Goal: Contribute content

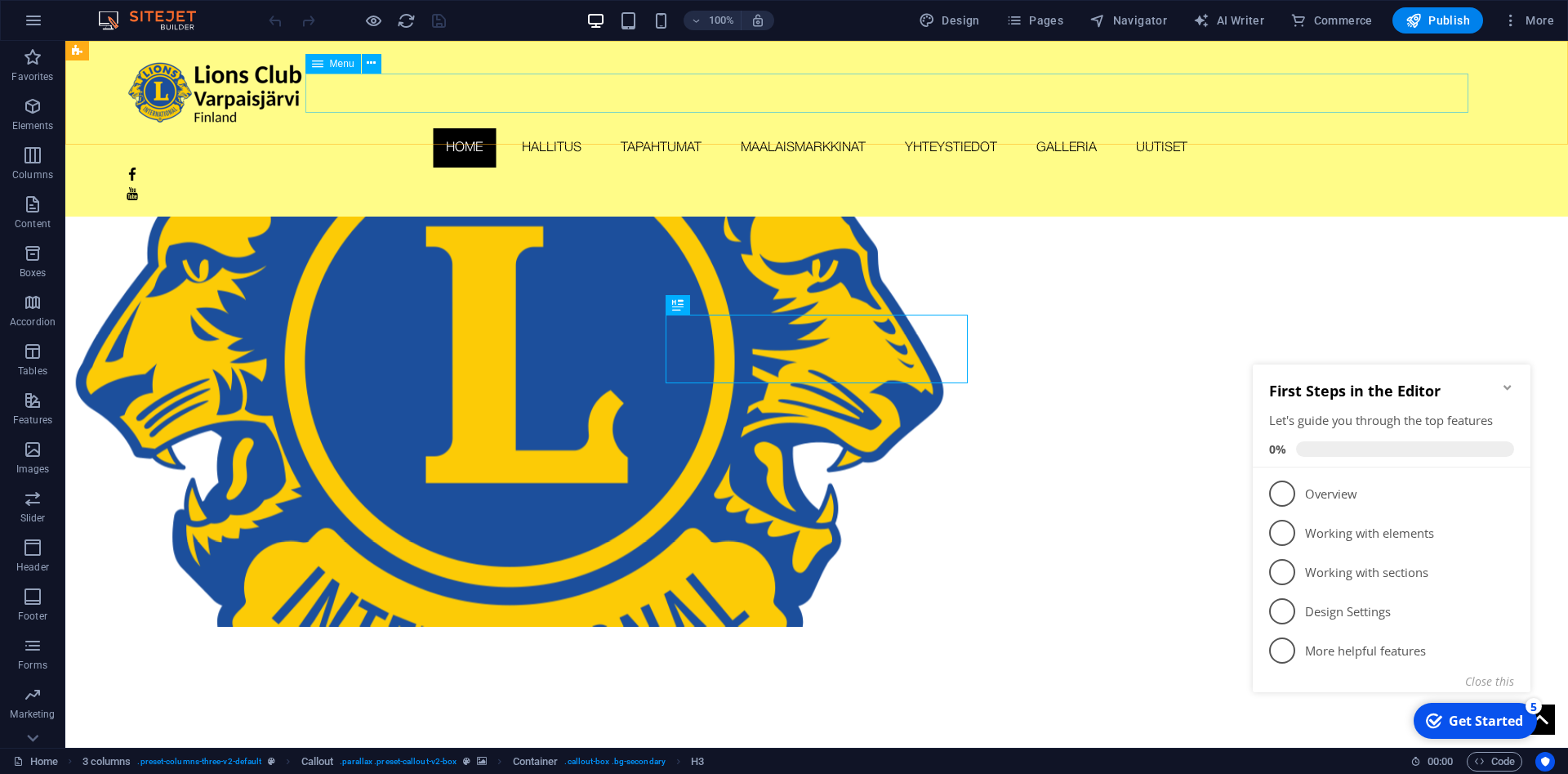
click at [850, 128] on nav "Home Hallitus Tapahtumat Maalaismarkkinat Yhteystiedot Galleria Uutiset" at bounding box center [818, 147] width 1383 height 39
click at [1230, 128] on nav "Home Hallitus Tapahtumat Maalaismarkkinat Yhteystiedot Galleria Uutiset" at bounding box center [818, 147] width 1383 height 39
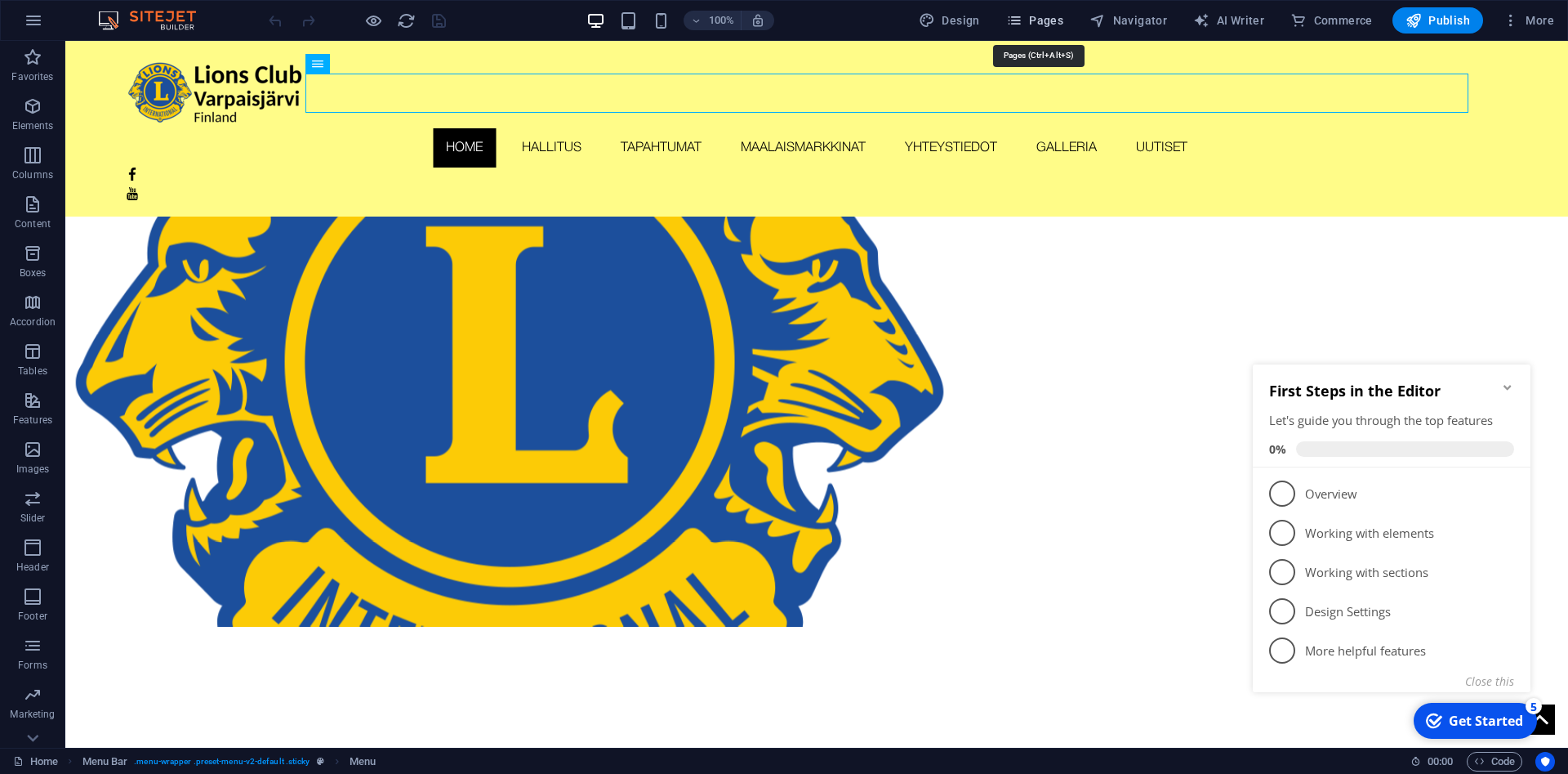
click at [1040, 14] on span "Pages" at bounding box center [1035, 20] width 57 height 16
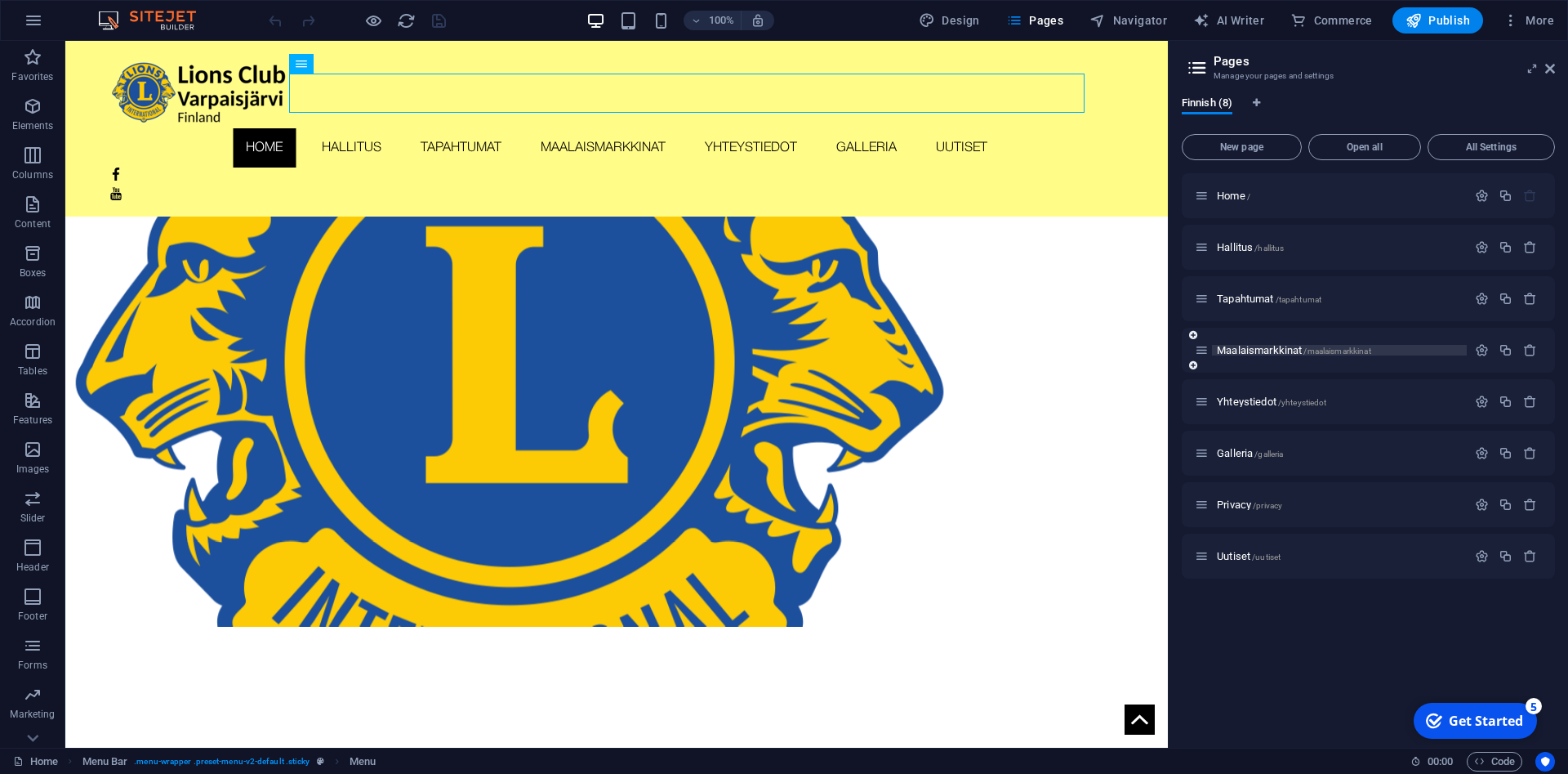
click at [1258, 350] on span "Maalaismarkkinat /maalaismarkkinat" at bounding box center [1294, 350] width 155 height 12
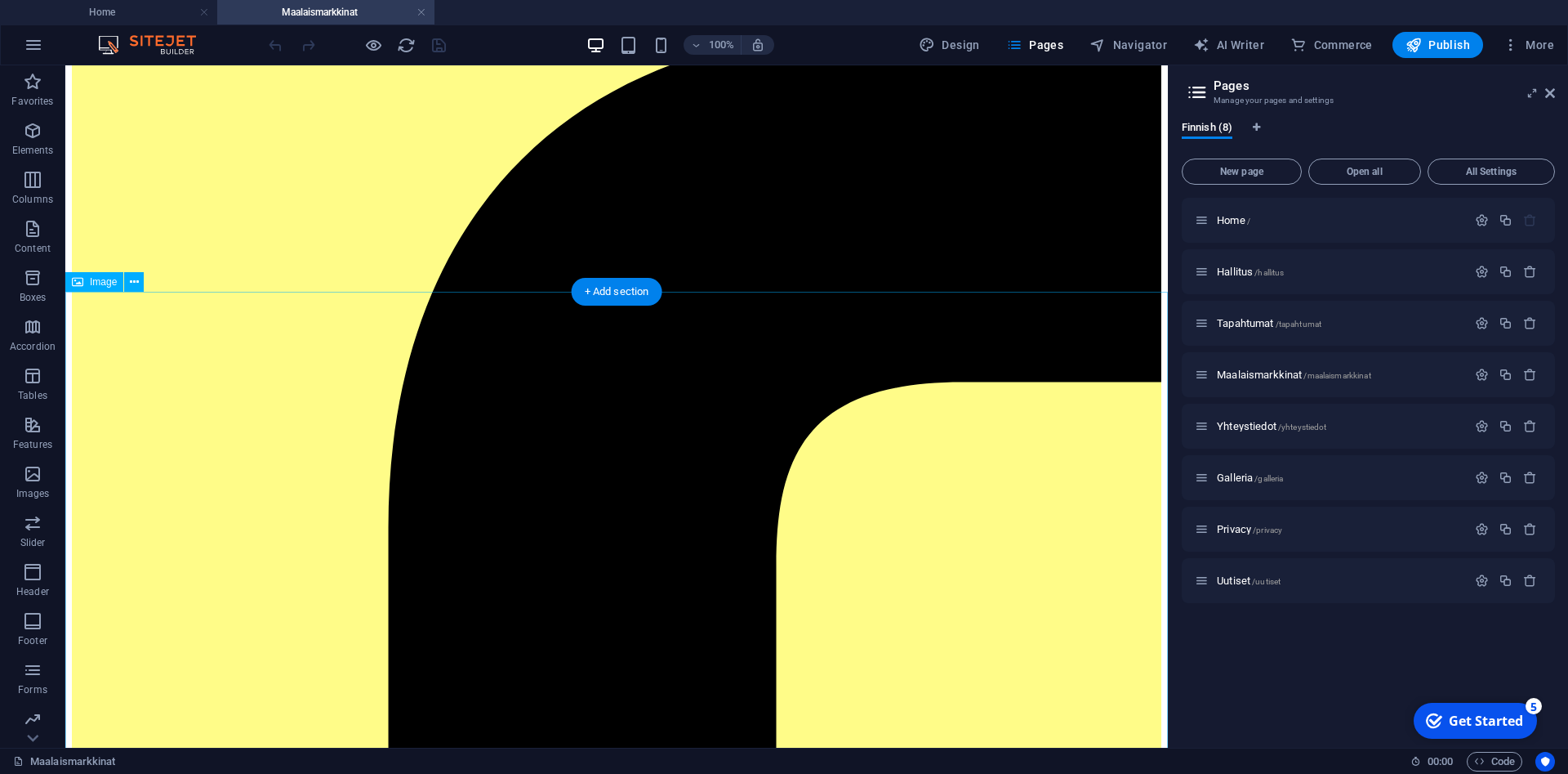
scroll to position [244, 0]
click at [622, 293] on div "+ Add section" at bounding box center [618, 291] width 91 height 28
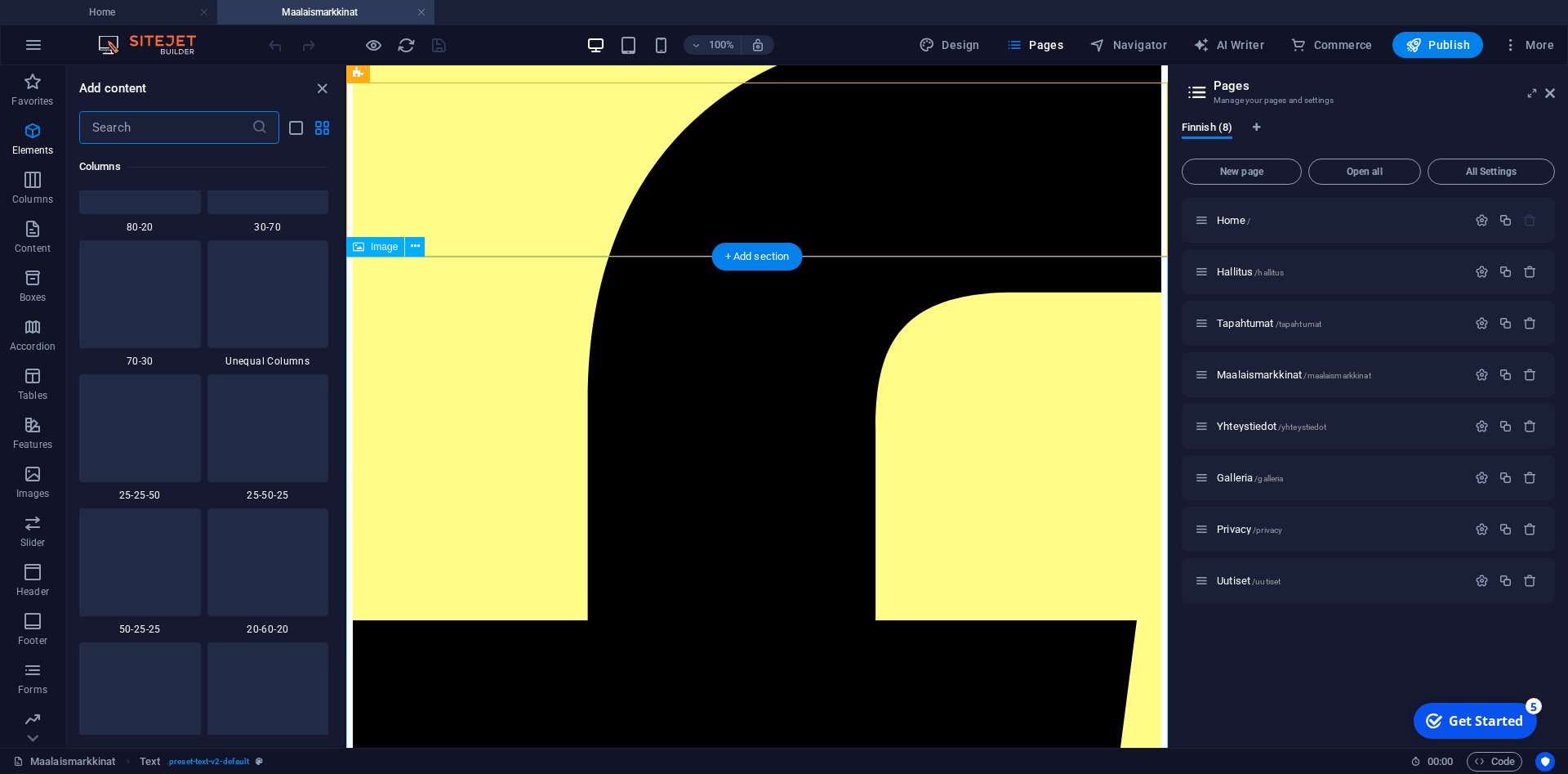
scroll to position [2858, 0]
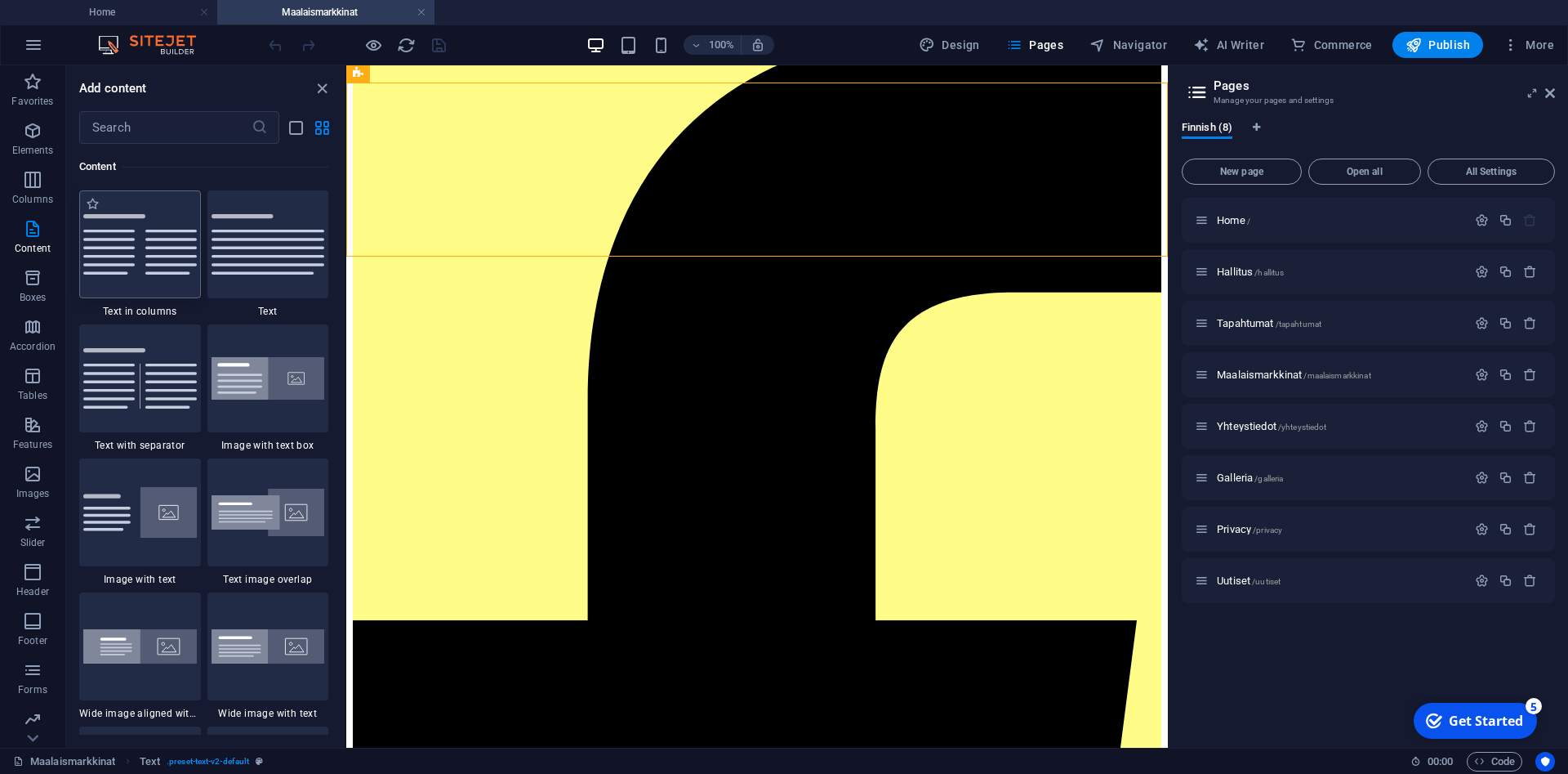
click at [170, 258] on img at bounding box center [140, 245] width 114 height 61
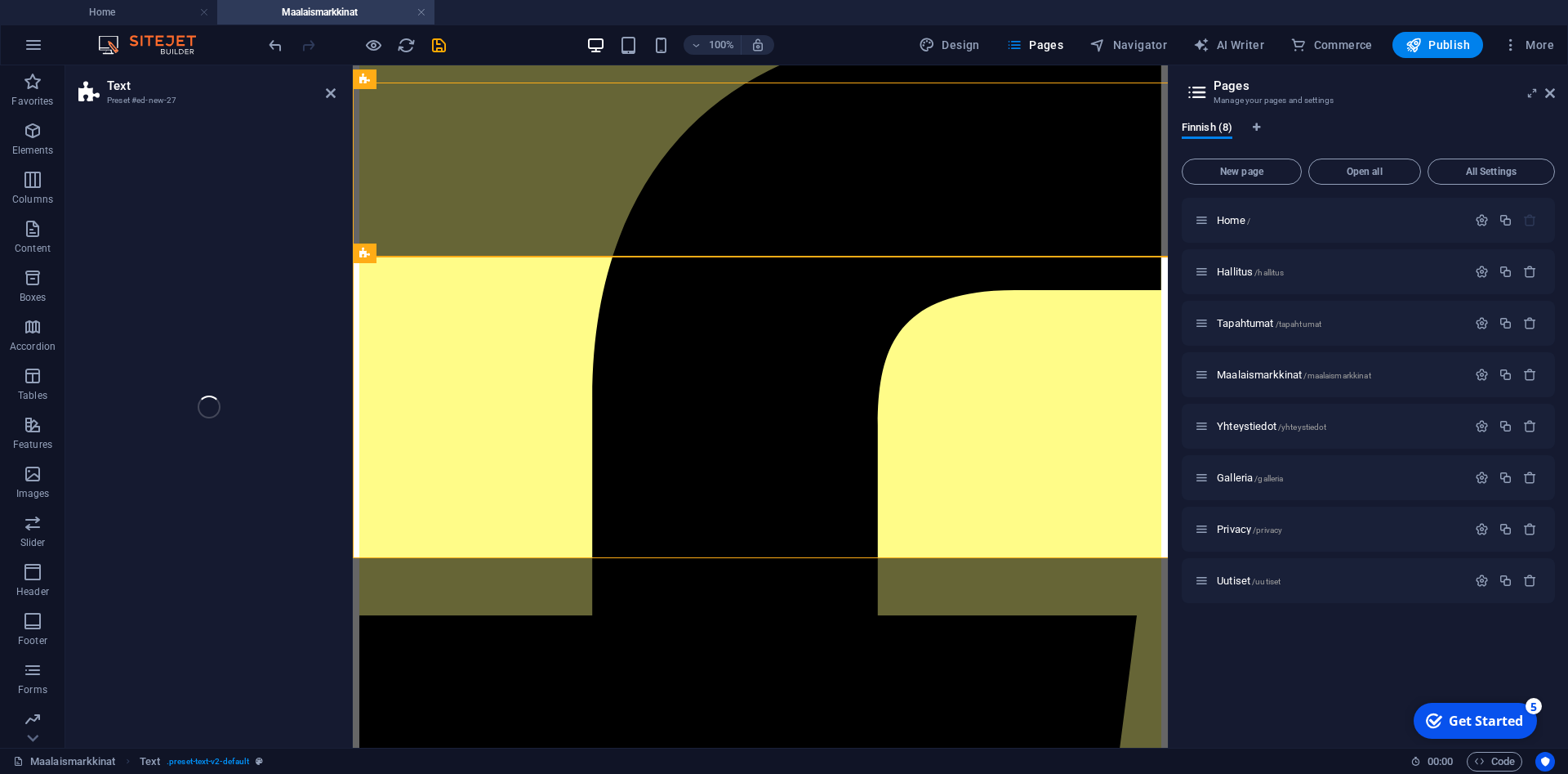
select select "rem"
select select "preset-text-v2-columns"
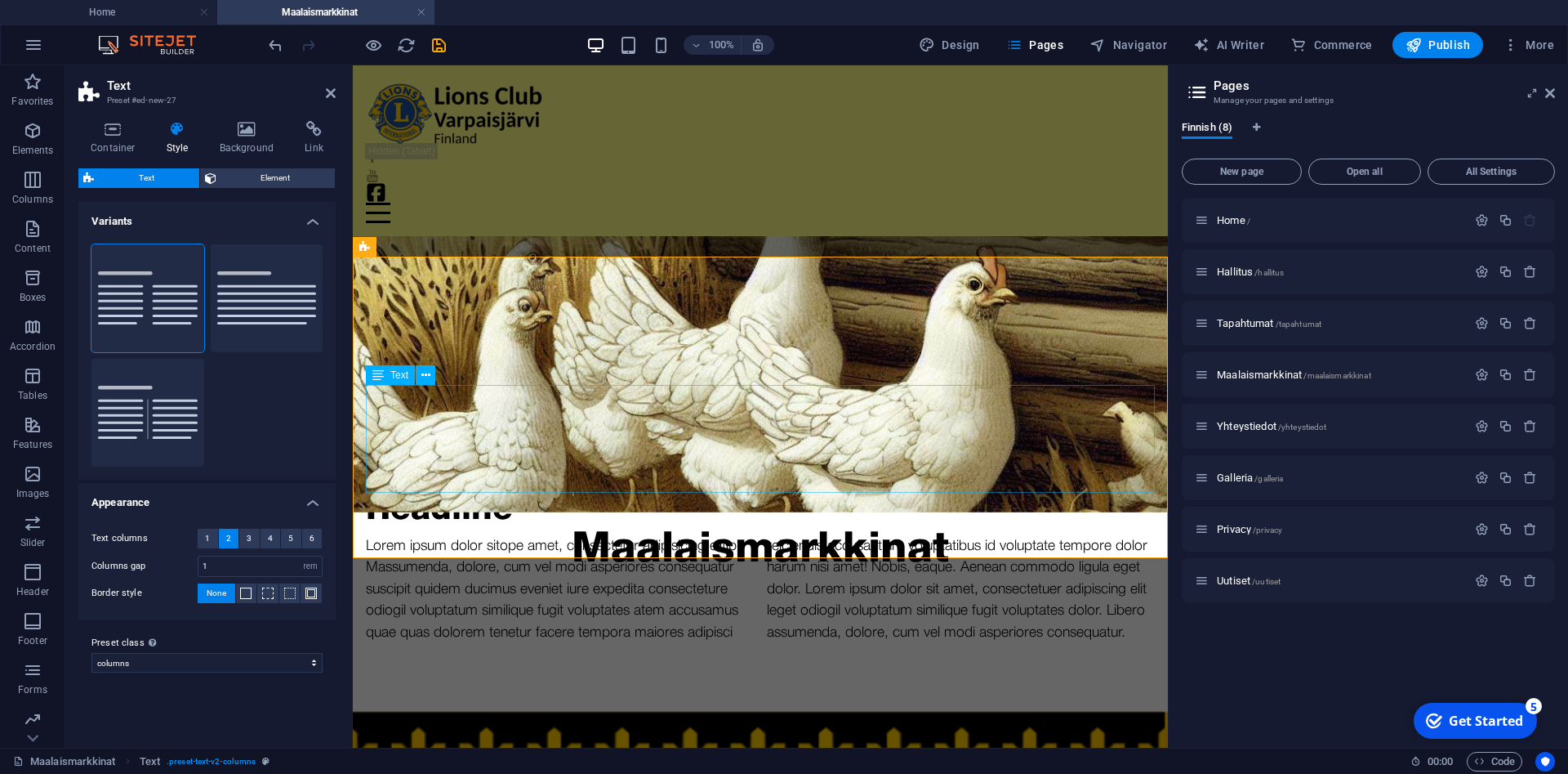
click at [1123, 535] on div "Lorem ipsum dolor sitope amet, consectetur adipisicing elitip. Massumenda, dolo…" at bounding box center [761, 589] width 789 height 108
click at [1130, 535] on div "Lorem ipsum dolor sitope amet, consectetur adipisicing elitip. Massumenda, dolo…" at bounding box center [761, 589] width 789 height 108
click at [1095, 535] on div "Lorem ipsum dolor sitope amet, consectetur adipisicing elitip. Massumenda, dolo…" at bounding box center [761, 589] width 789 height 108
click at [397, 535] on div "Lorem ipsum dolor sitope amet, consectetur adipisicing elitip. Massumenda, dolo…" at bounding box center [761, 589] width 789 height 108
click at [431, 378] on button at bounding box center [425, 375] width 20 height 20
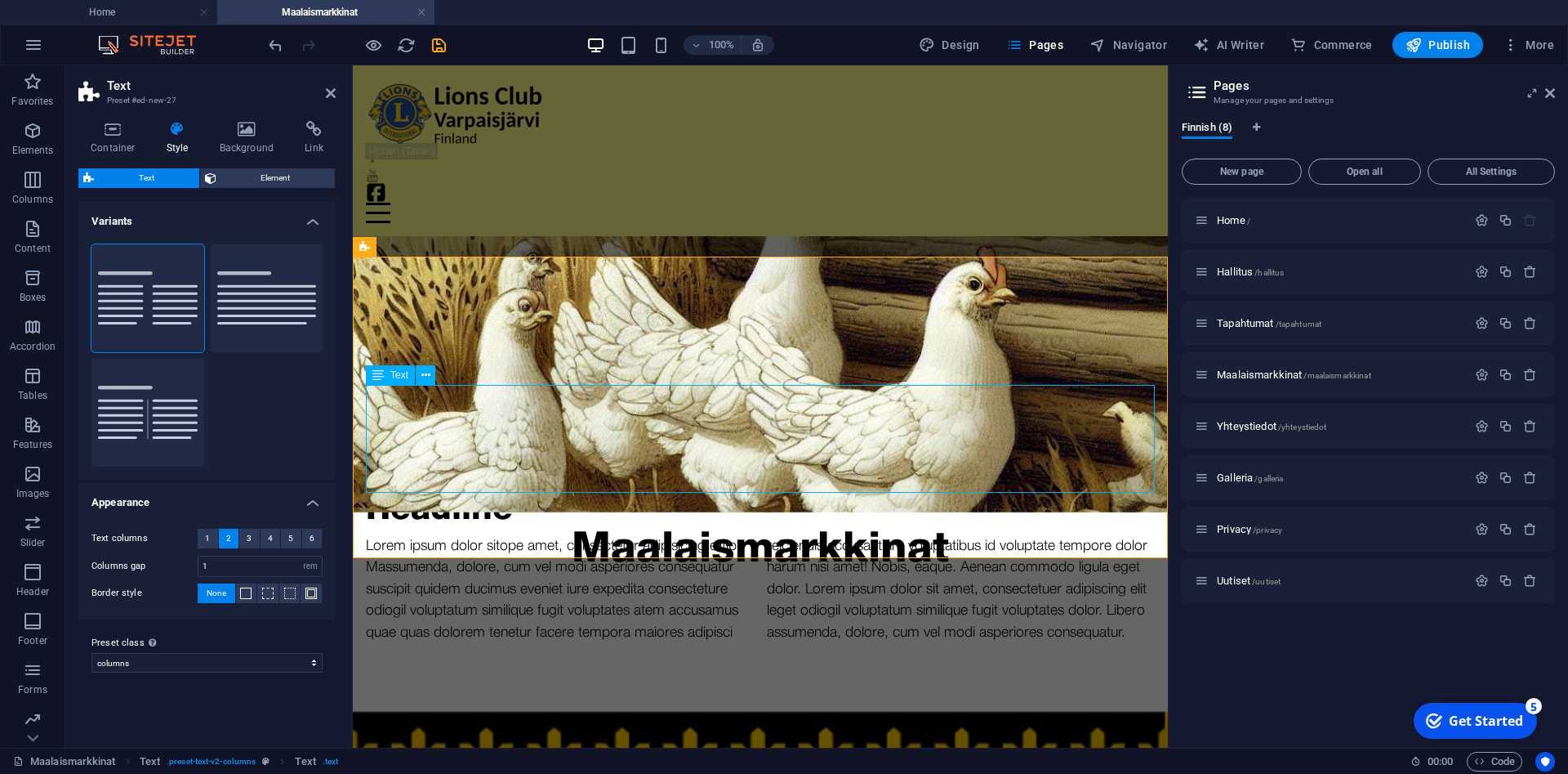
click at [397, 535] on div "Lorem ipsum dolor sitope amet, consectetur adipisicing elitip. Massumenda, dolo…" at bounding box center [761, 589] width 789 height 108
click at [243, 293] on button "Default" at bounding box center [267, 298] width 113 height 108
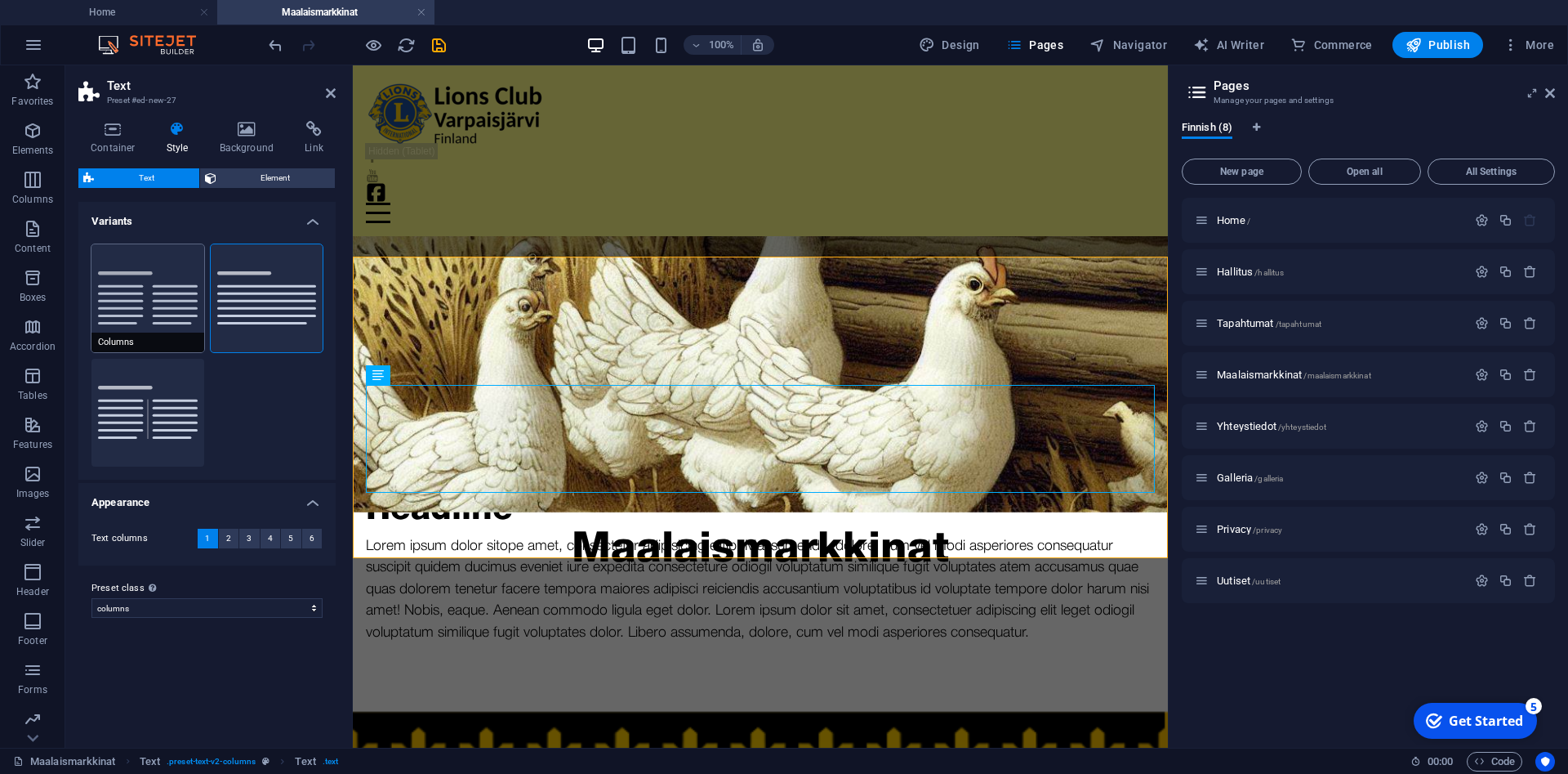
click at [144, 303] on button "Columns" at bounding box center [147, 298] width 113 height 108
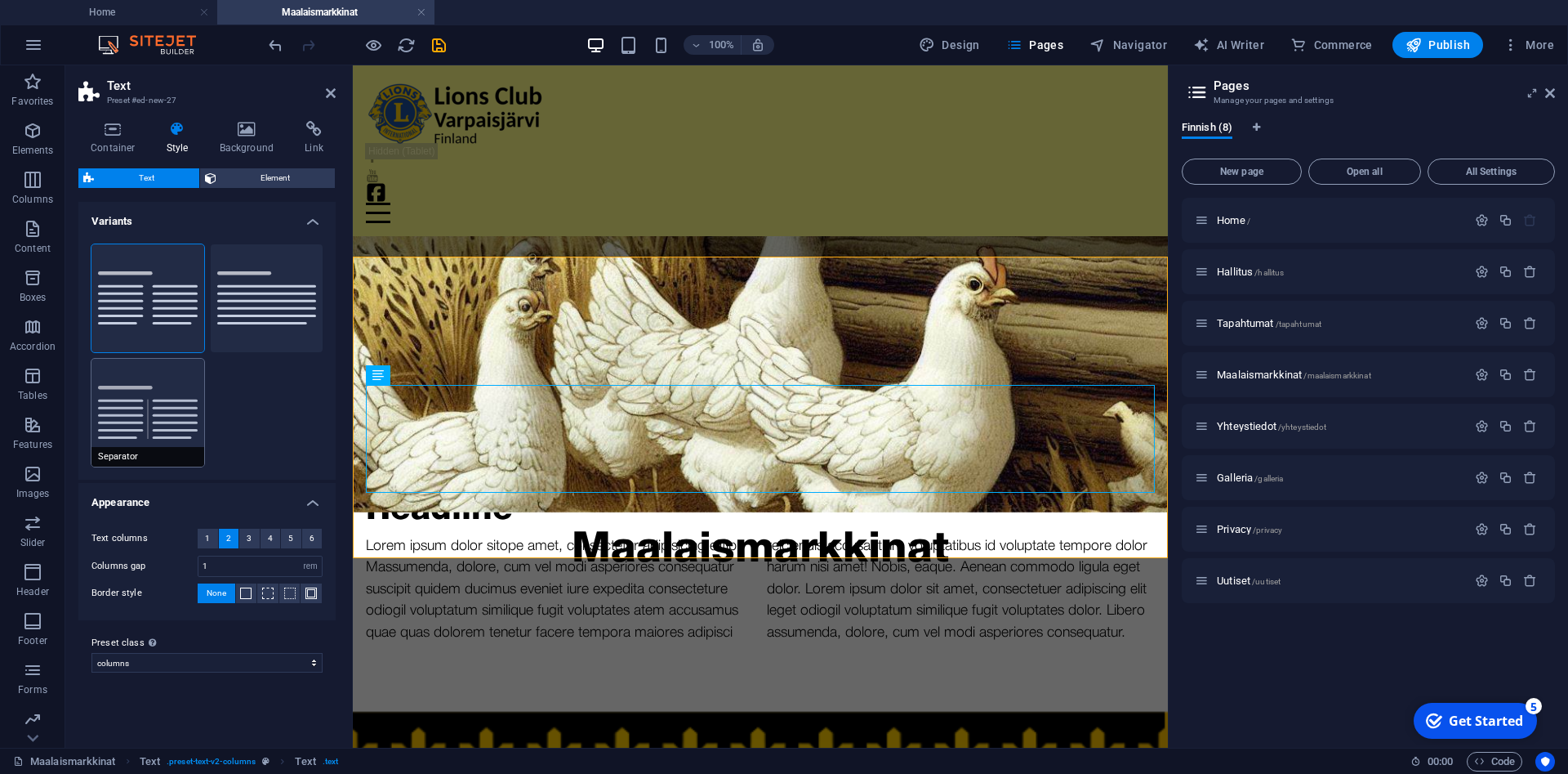
click at [159, 383] on button "Separator" at bounding box center [147, 413] width 113 height 108
type input "4"
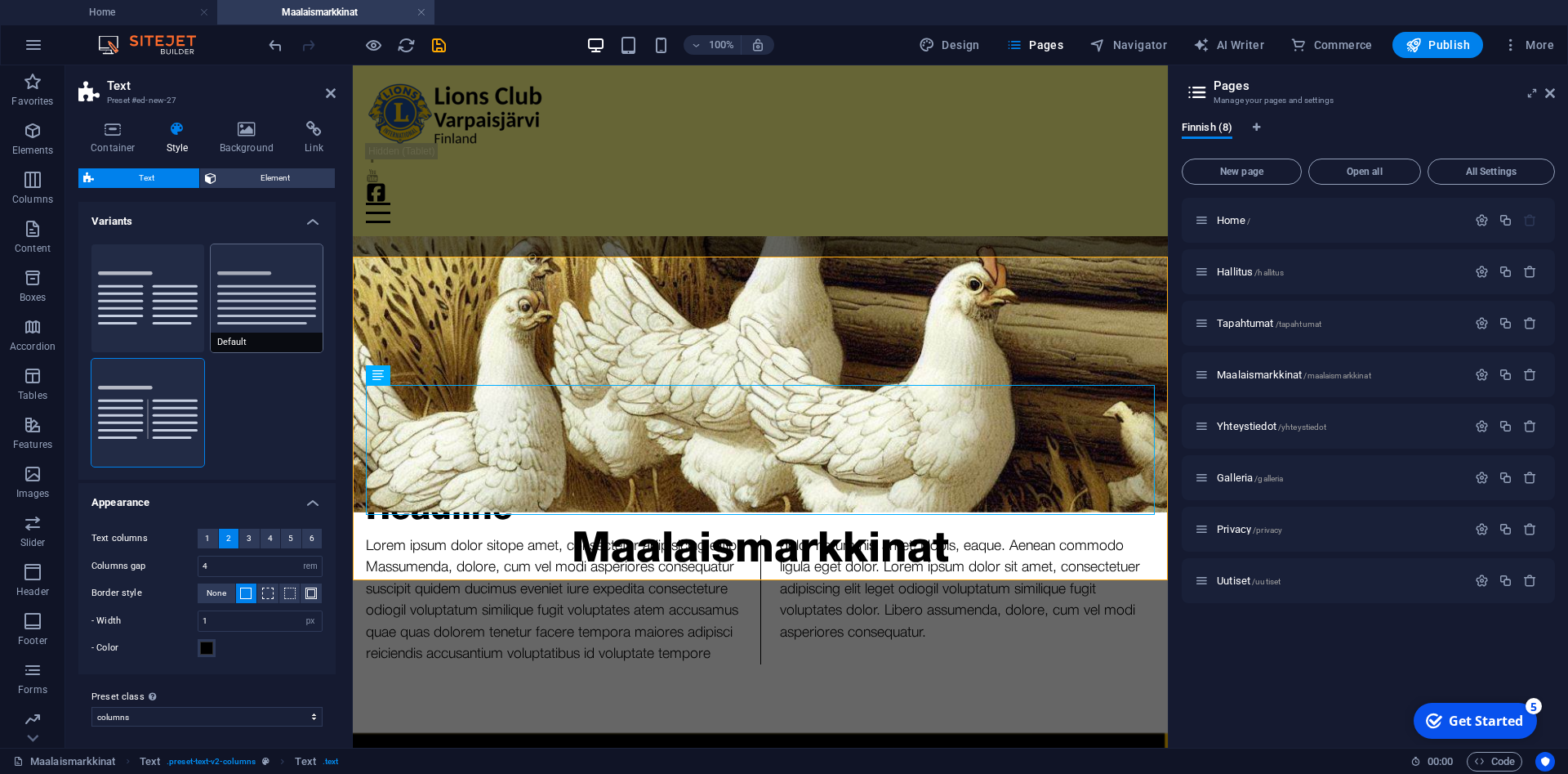
click at [237, 302] on button "Default" at bounding box center [267, 298] width 113 height 108
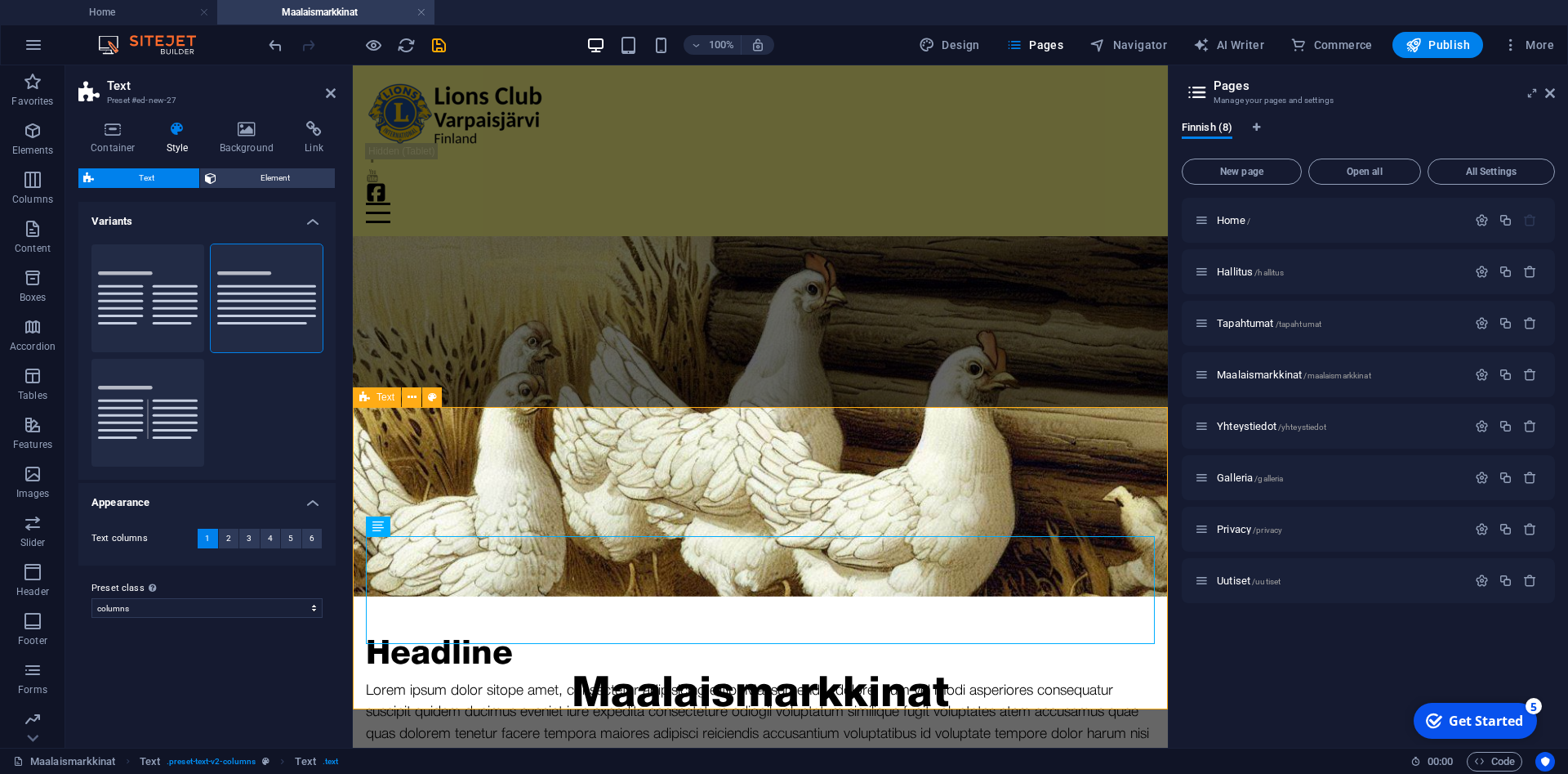
scroll to position [92, 0]
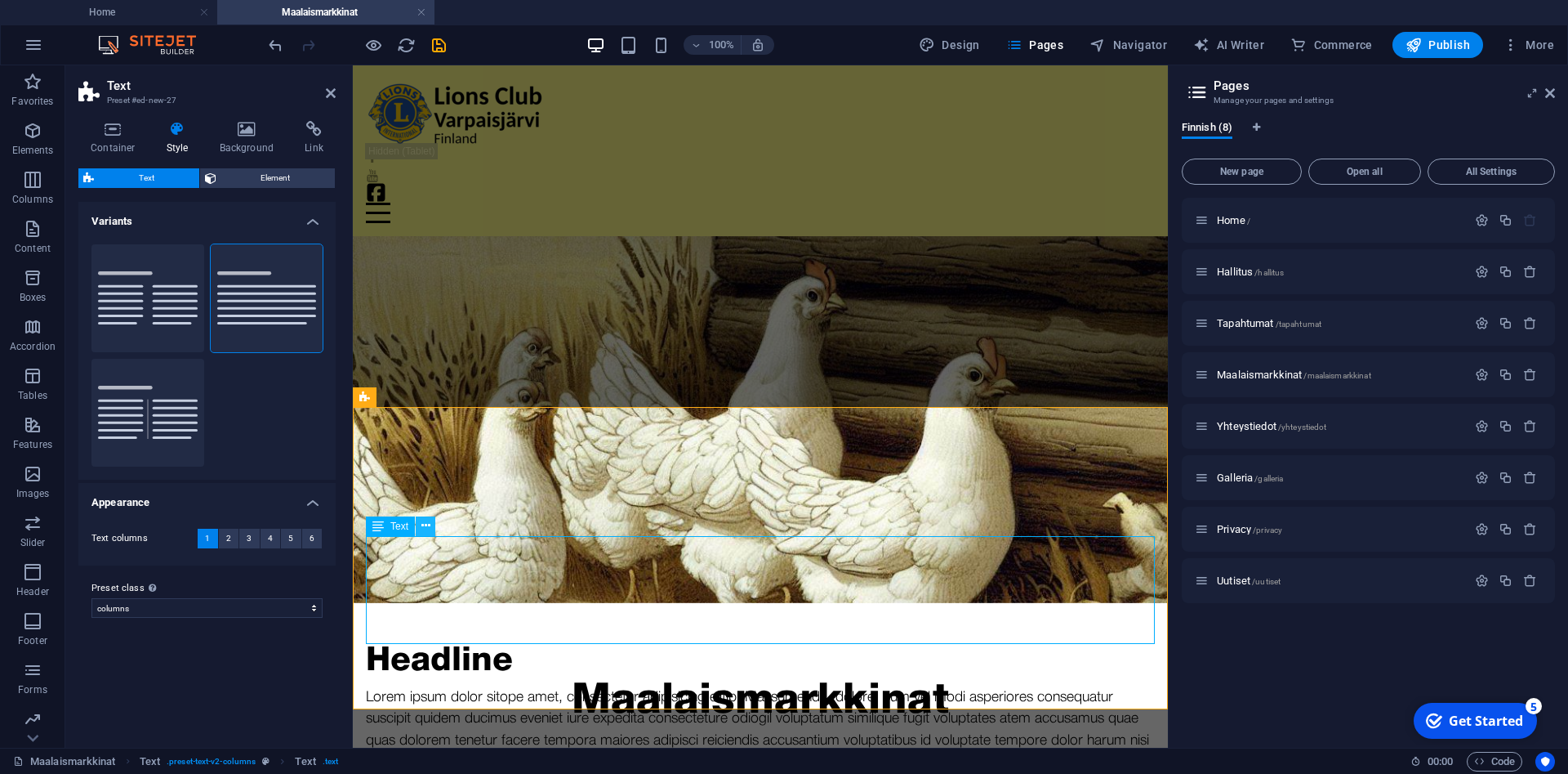
click at [426, 531] on icon at bounding box center [425, 525] width 9 height 17
click at [505, 686] on div "Lorem ipsum dolor sitope amet, consectetur adipisicing elitip. Massumenda, dolo…" at bounding box center [761, 740] width 789 height 108
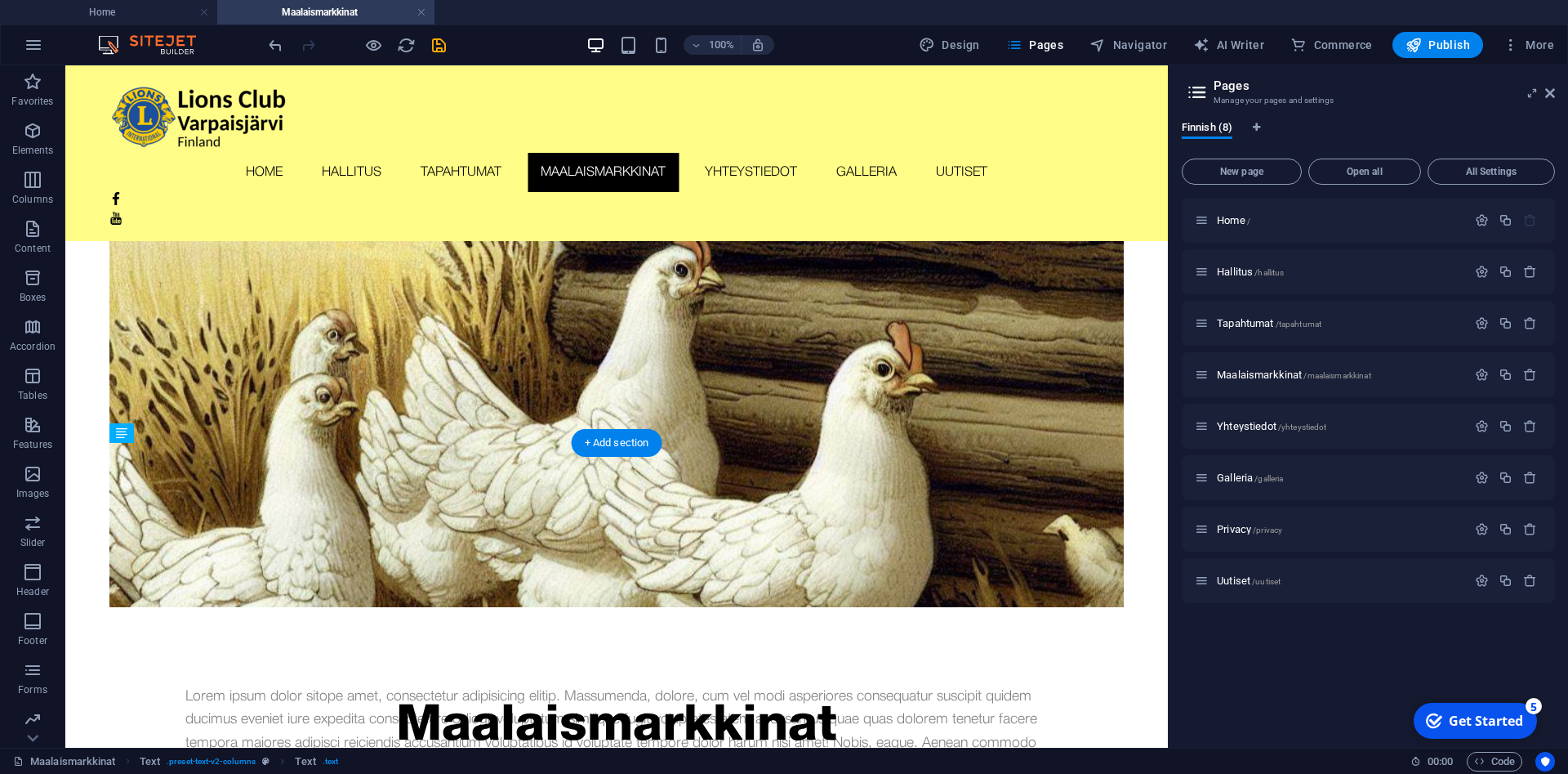
drag, startPoint x: 217, startPoint y: 599, endPoint x: 651, endPoint y: 580, distance: 434.4
click at [651, 606] on div "Lorem ipsum dolor sitope amet, consectetur adipisicing elitip. [PERSON_NAME], d…" at bounding box center [617, 771] width 889 height 331
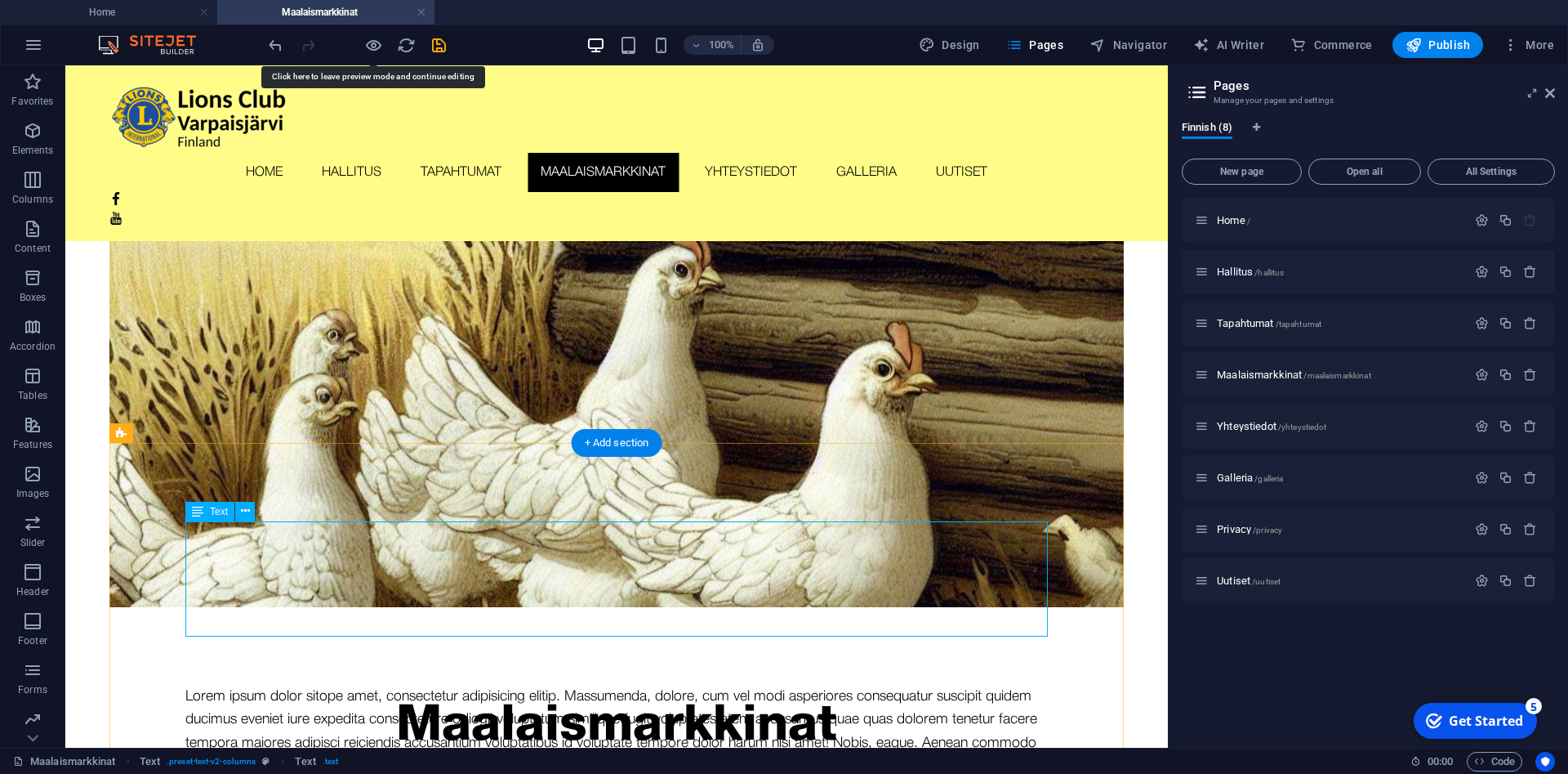
click at [589, 685] on div "Lorem ipsum dolor sitope amet, consectetur adipisicing elitip. Massumenda, dolo…" at bounding box center [616, 742] width 862 height 115
click at [579, 685] on div "Lorem ipsum dolor sitope amet, consectetur adipisicing elitip. Massumenda, dolo…" at bounding box center [616, 742] width 862 height 115
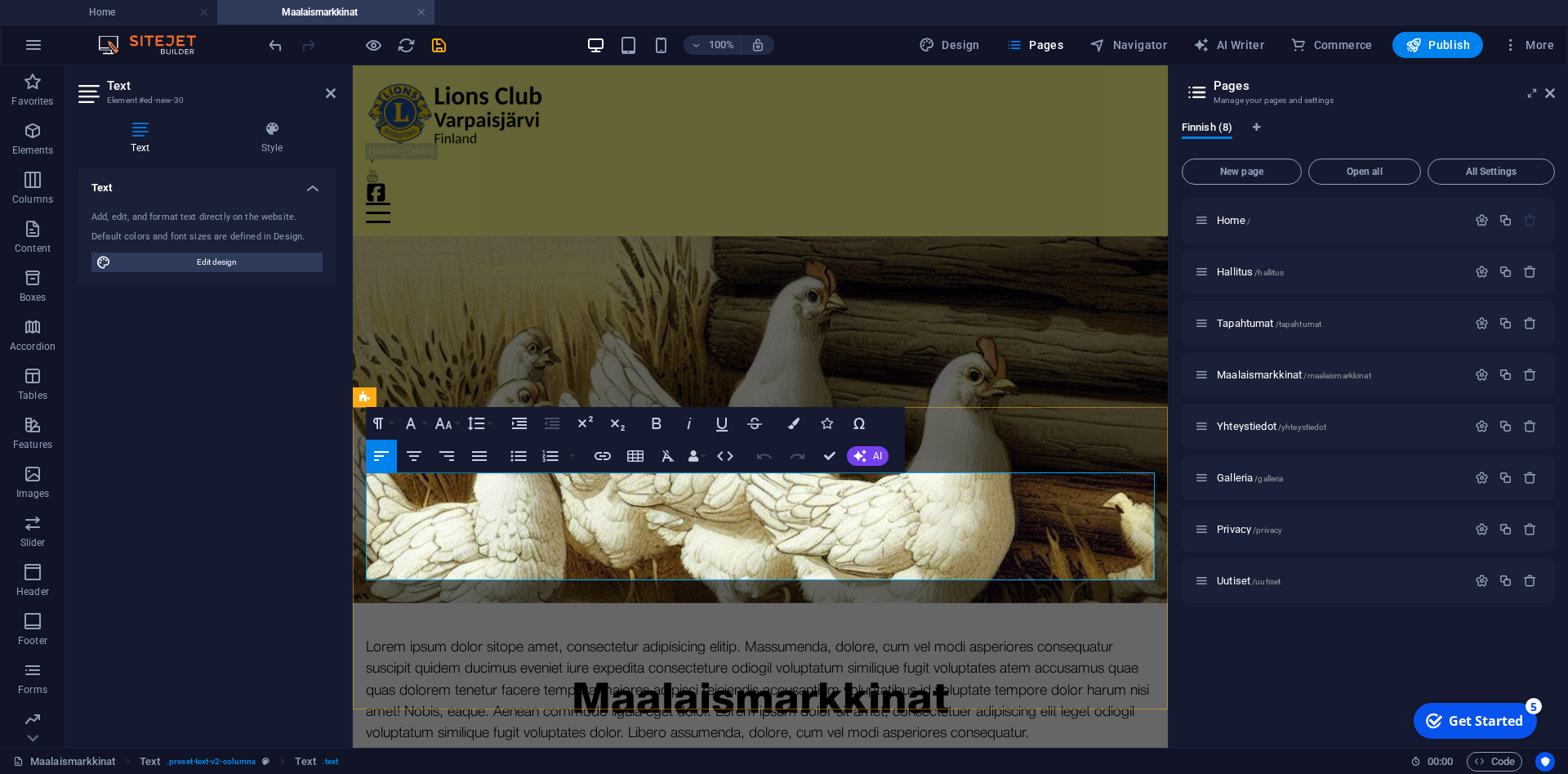
click at [391, 636] on p "Lorem ipsum dolor sitope amet, consectetur adipisicing elitip. Massumenda, dolo…" at bounding box center [761, 691] width 789 height 108
drag, startPoint x: 391, startPoint y: 499, endPoint x: 434, endPoint y: 489, distance: 44.1
click at [434, 636] on p "Lorem ipsum dolor sitope amet, consectetur adipisicing elitip. Massumenda, dolo…" at bounding box center [761, 691] width 789 height 108
click at [368, 636] on p "Lorem ipsum dolor sitope amet, consectetur adipisicing elitip. Massumenda, dolo…" at bounding box center [761, 691] width 789 height 108
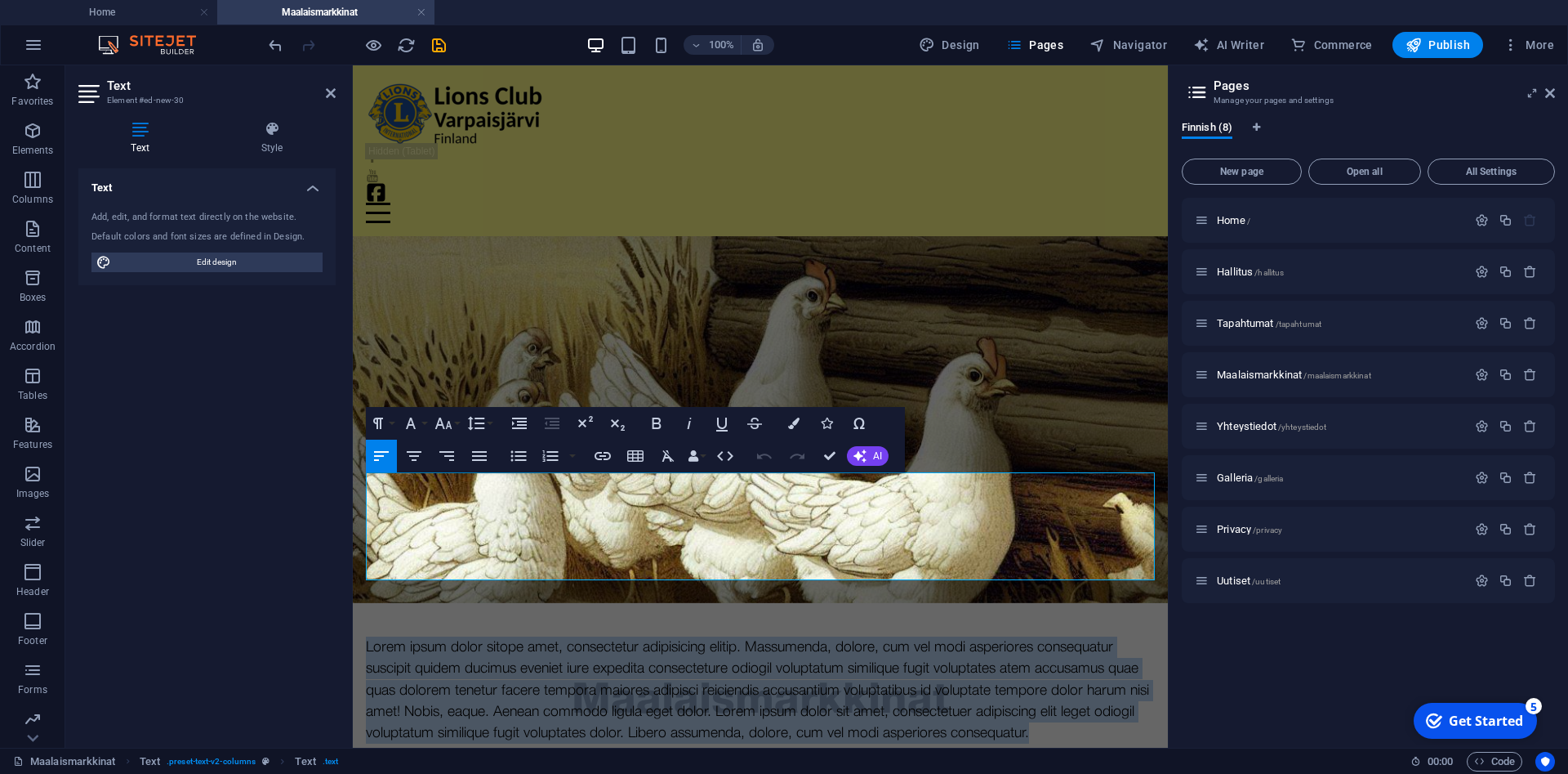
drag, startPoint x: 368, startPoint y: 482, endPoint x: 1188, endPoint y: 606, distance: 829.3
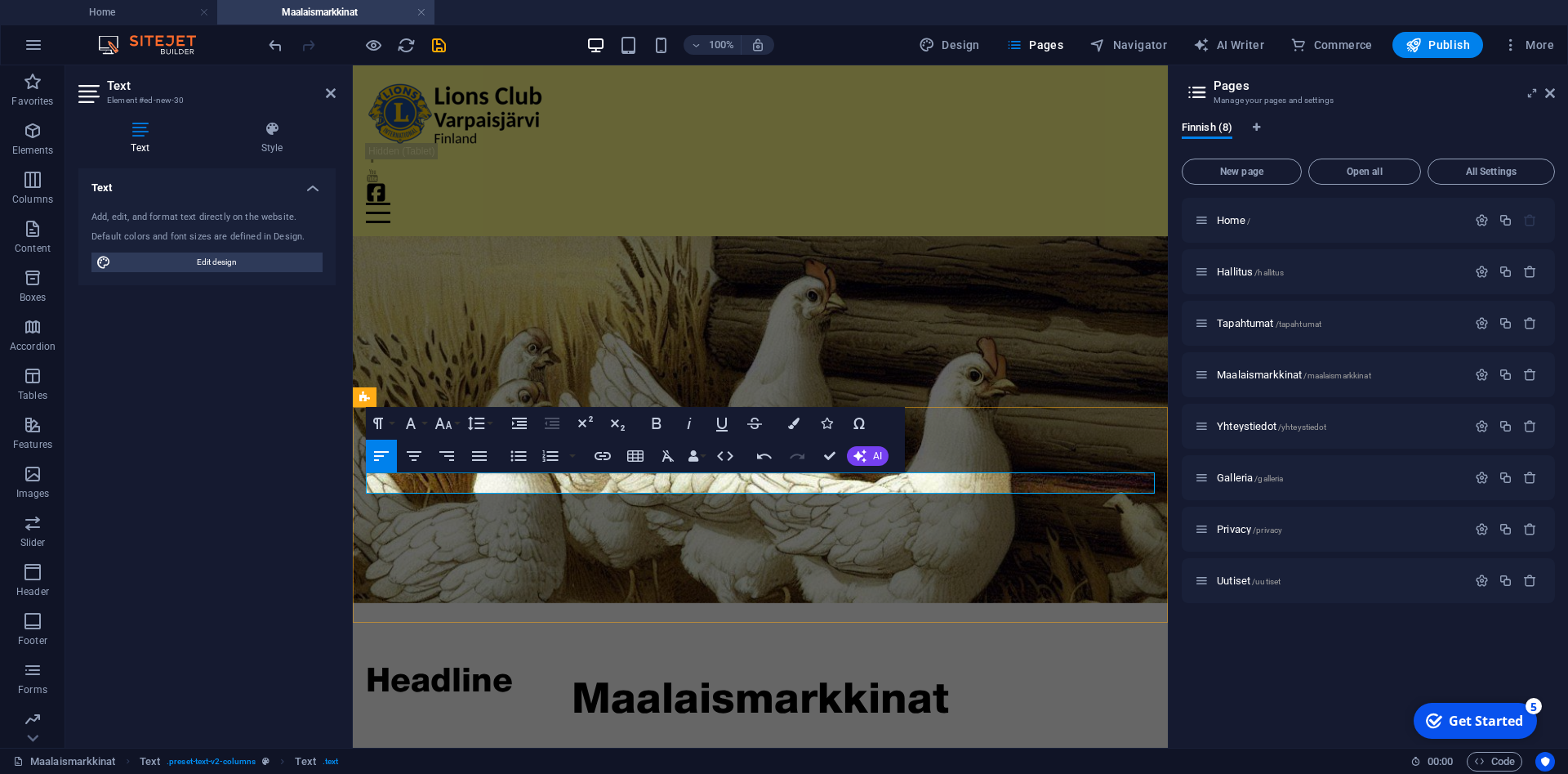
click at [541, 636] on p at bounding box center [761, 647] width 789 height 21
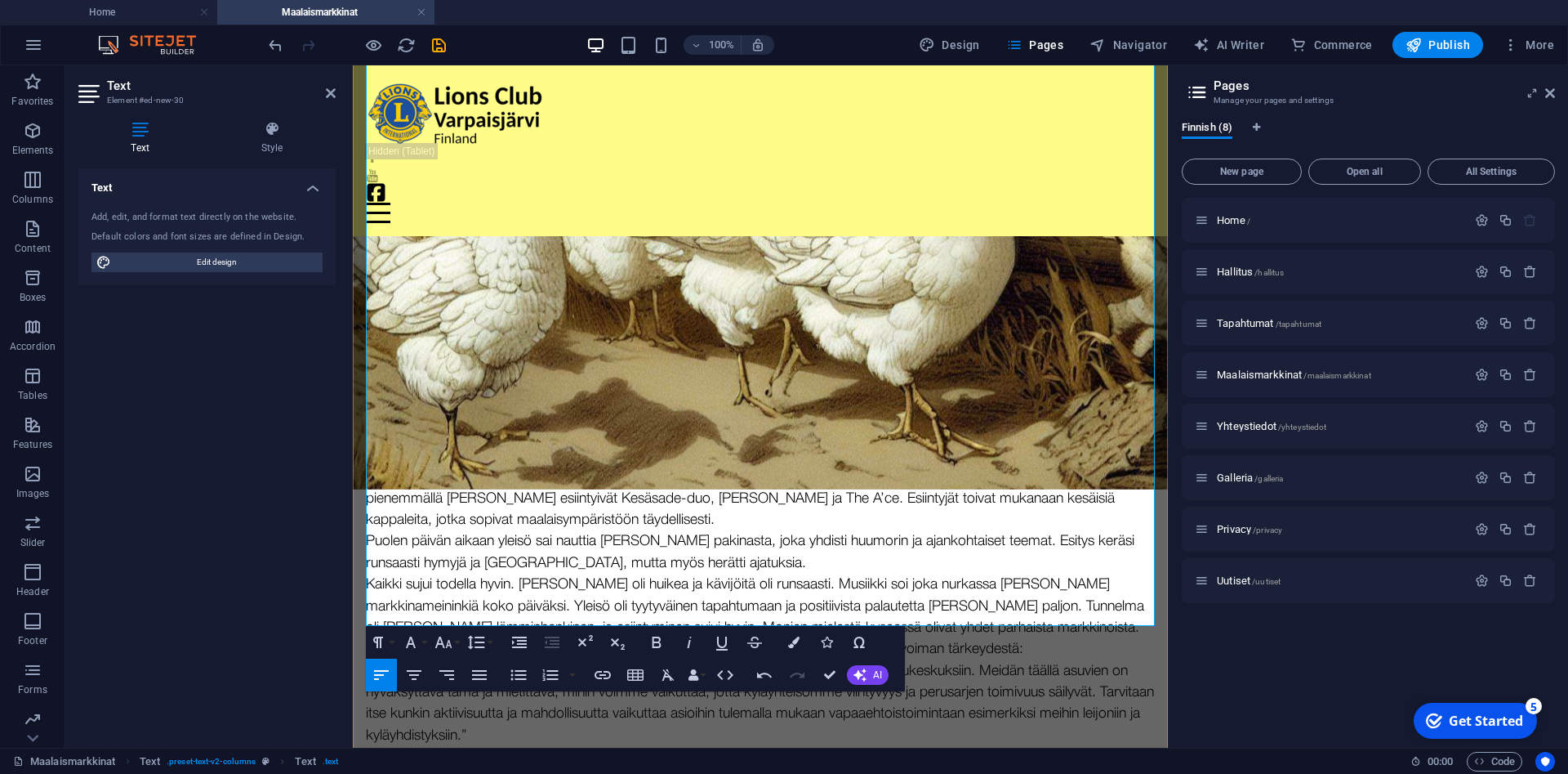
scroll to position [526, 0]
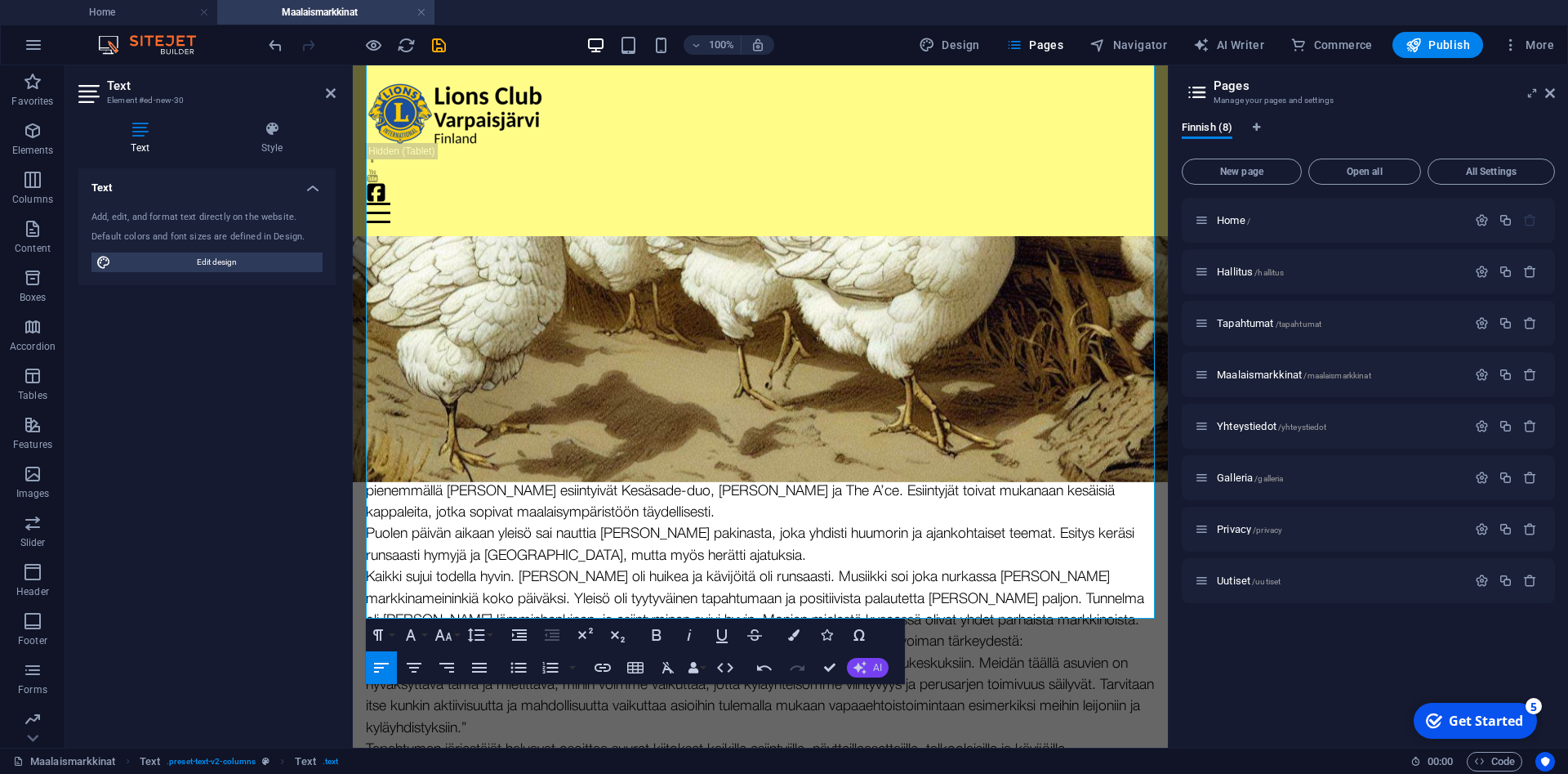
click at [866, 670] on icon "button" at bounding box center [860, 668] width 13 height 13
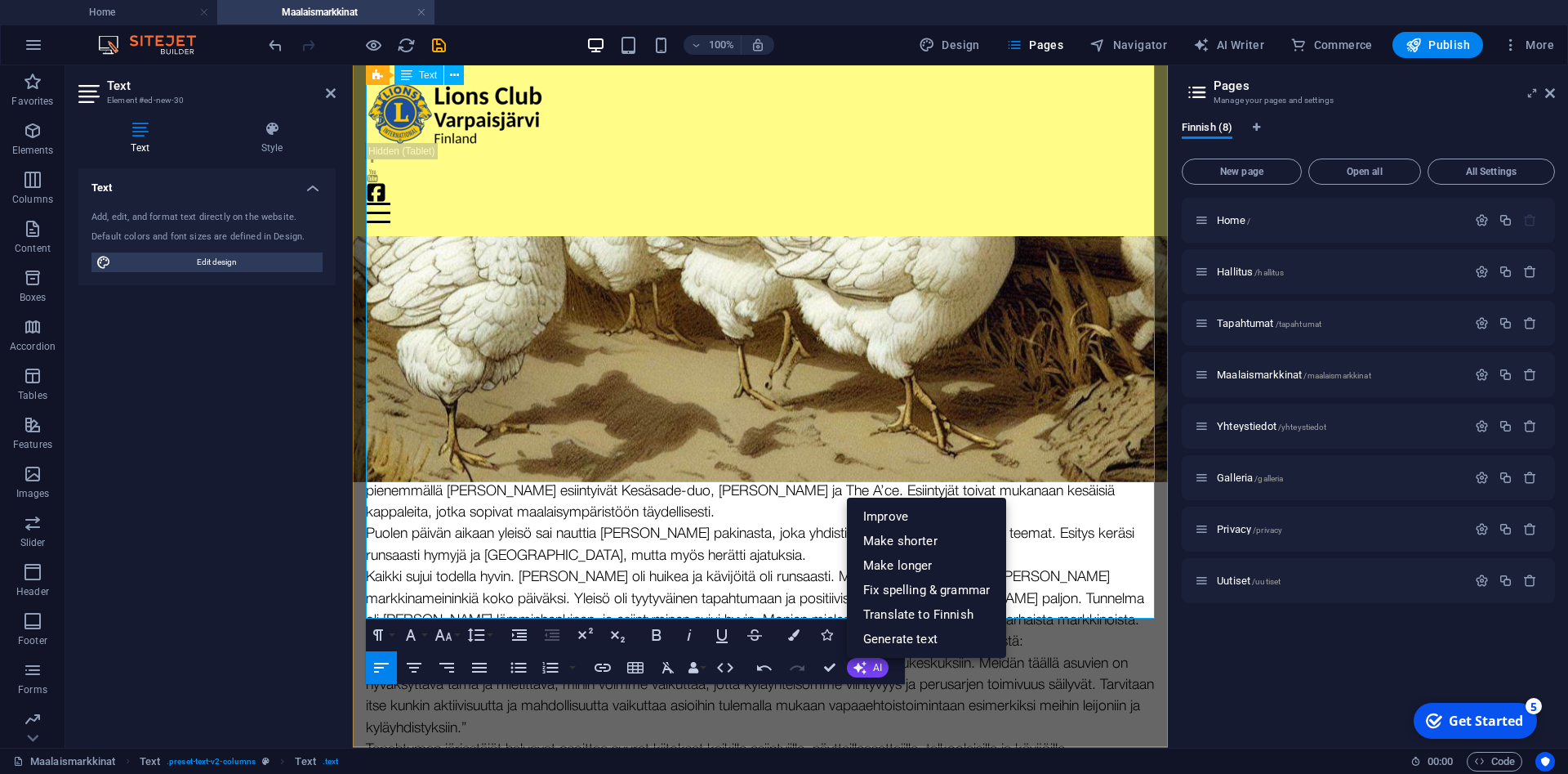
click at [727, 631] on p "LC Varpaisjärven presidentti [PERSON_NAME] puhui avajaispuheessaan maaseudun el…" at bounding box center [761, 685] width 789 height 108
click at [803, 437] on p "Markkinamusiikki soi nonstoppina koko alueella, ja se sai paljon kiitosta kävij…" at bounding box center [761, 480] width 789 height 86
click at [1076, 691] on div "Helteinen markkinapäivä keräsi tuhansia Varpaisjärvelle Lauantaina 19. heinäkuu…" at bounding box center [760, 517] width 815 height 760
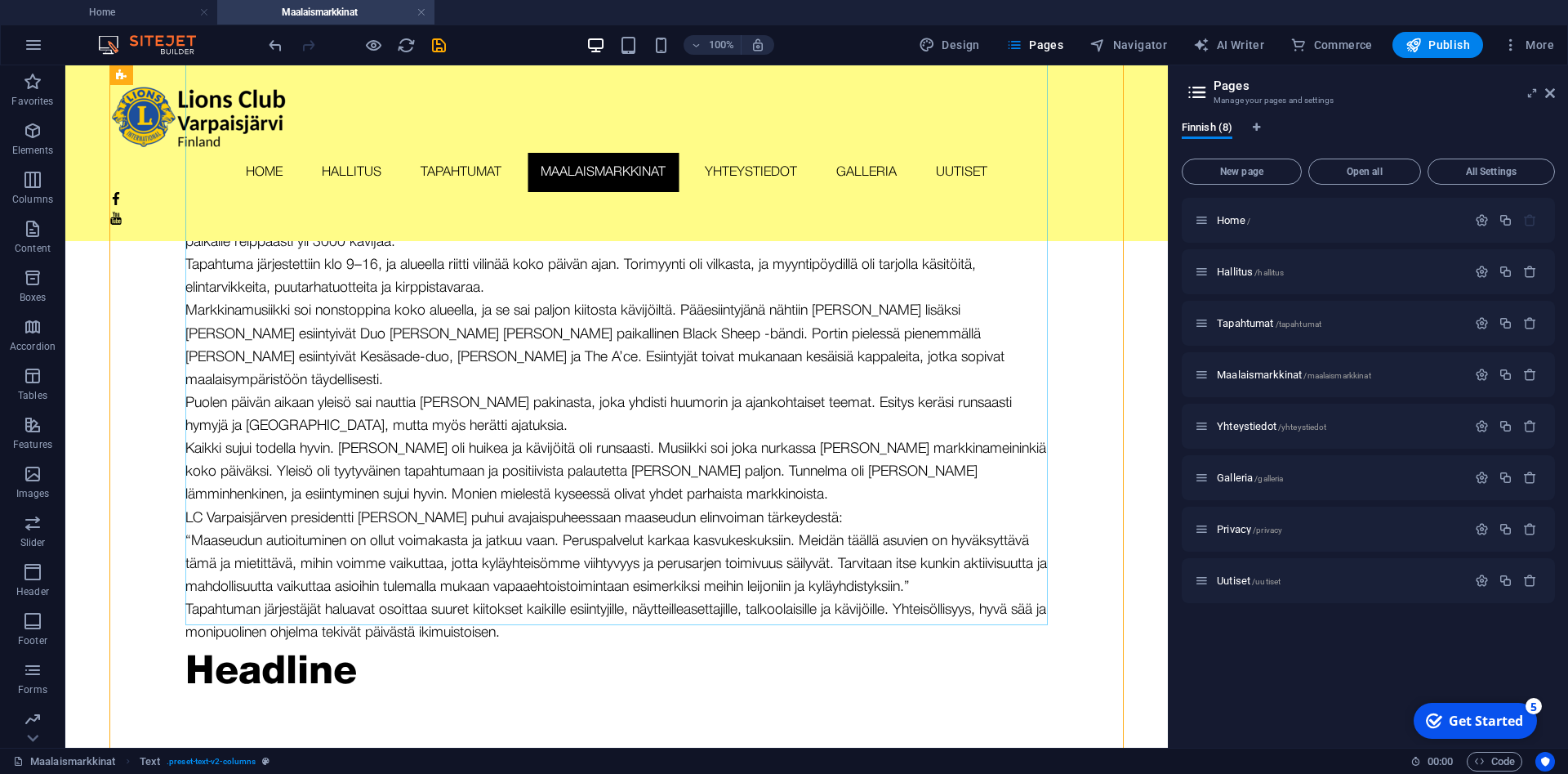
scroll to position [750, 0]
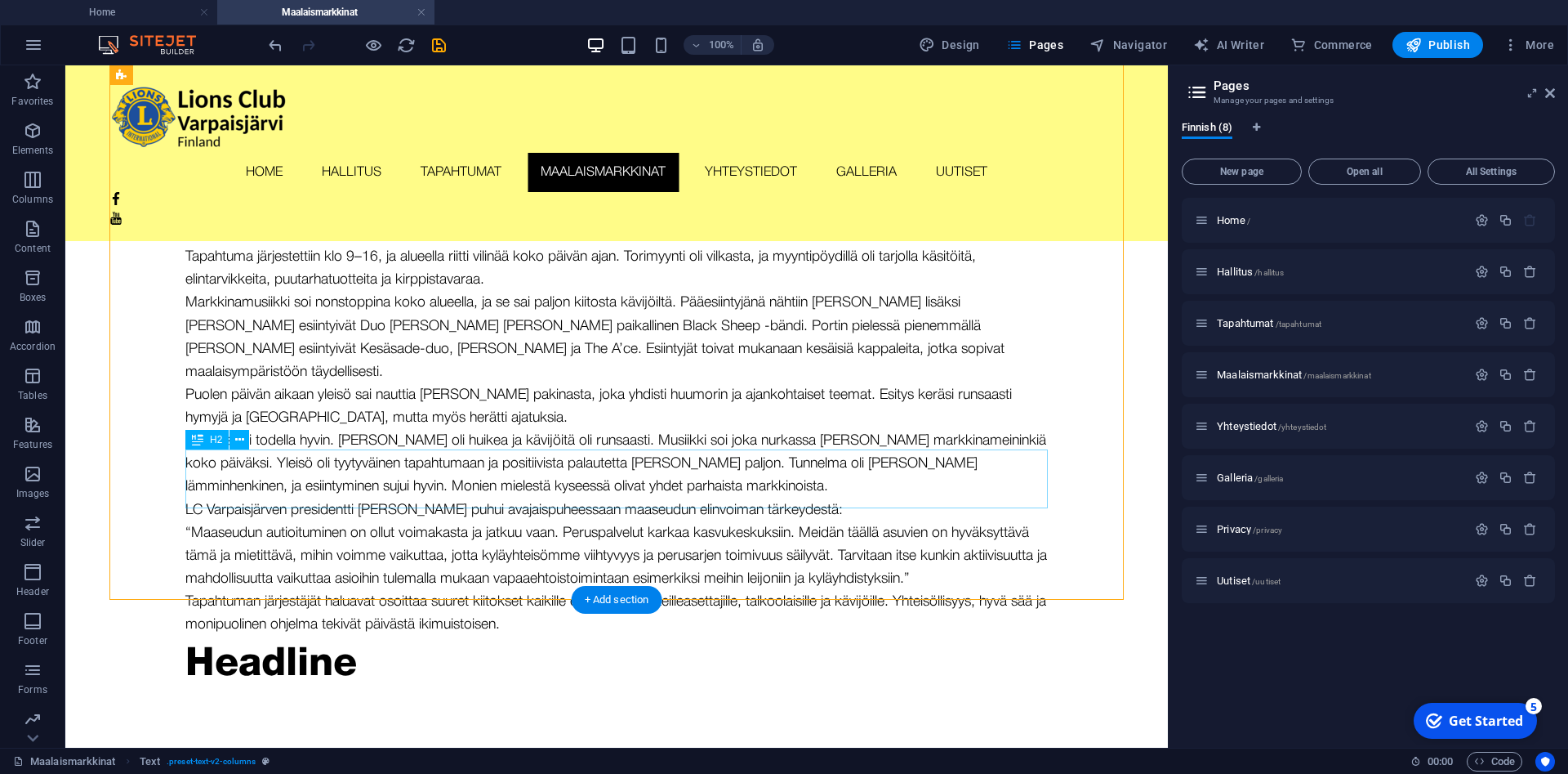
click at [340, 636] on div "Headline" at bounding box center [616, 665] width 862 height 59
click at [357, 636] on div "Headline" at bounding box center [616, 665] width 862 height 59
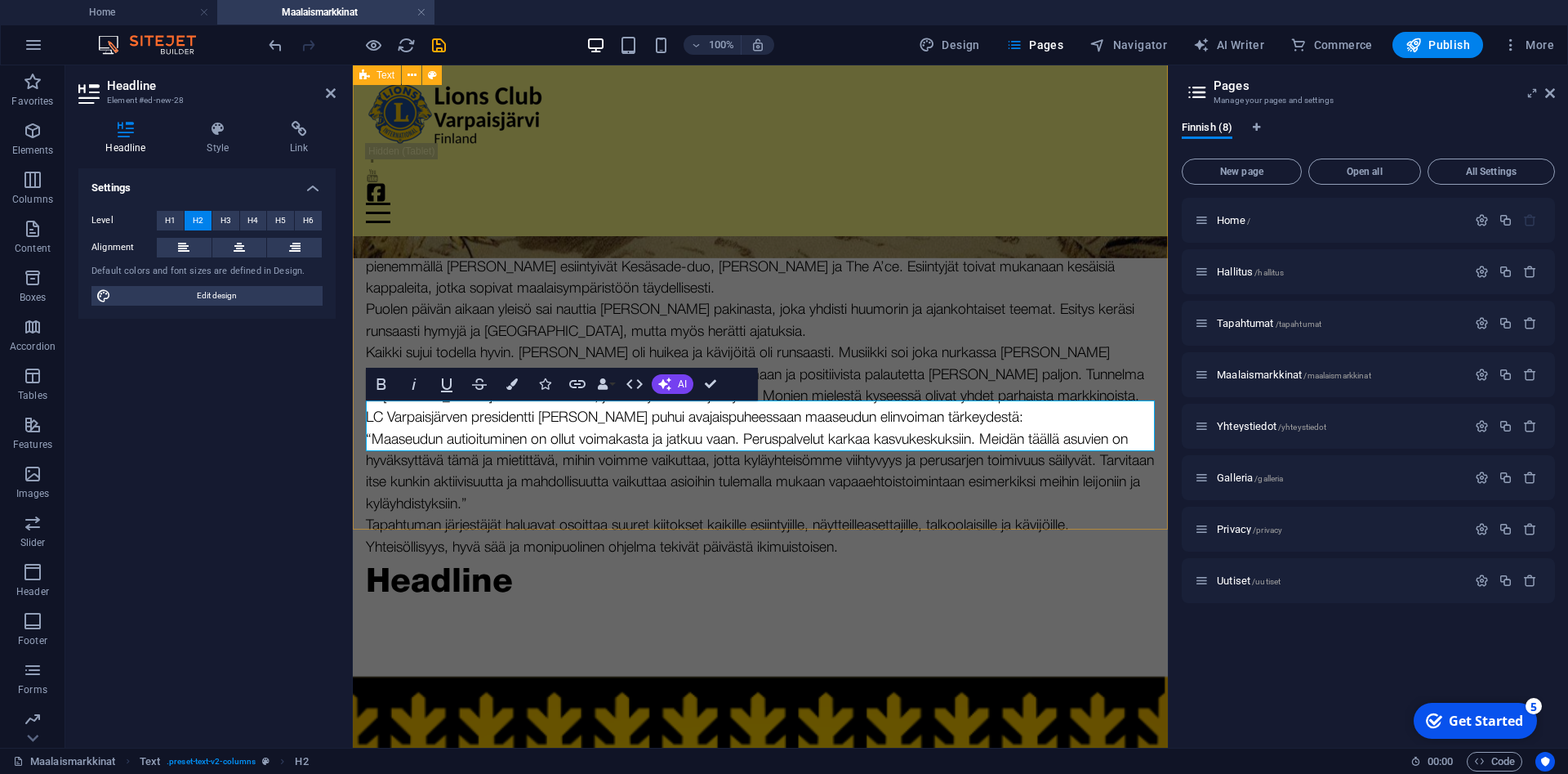
scroll to position [744, 0]
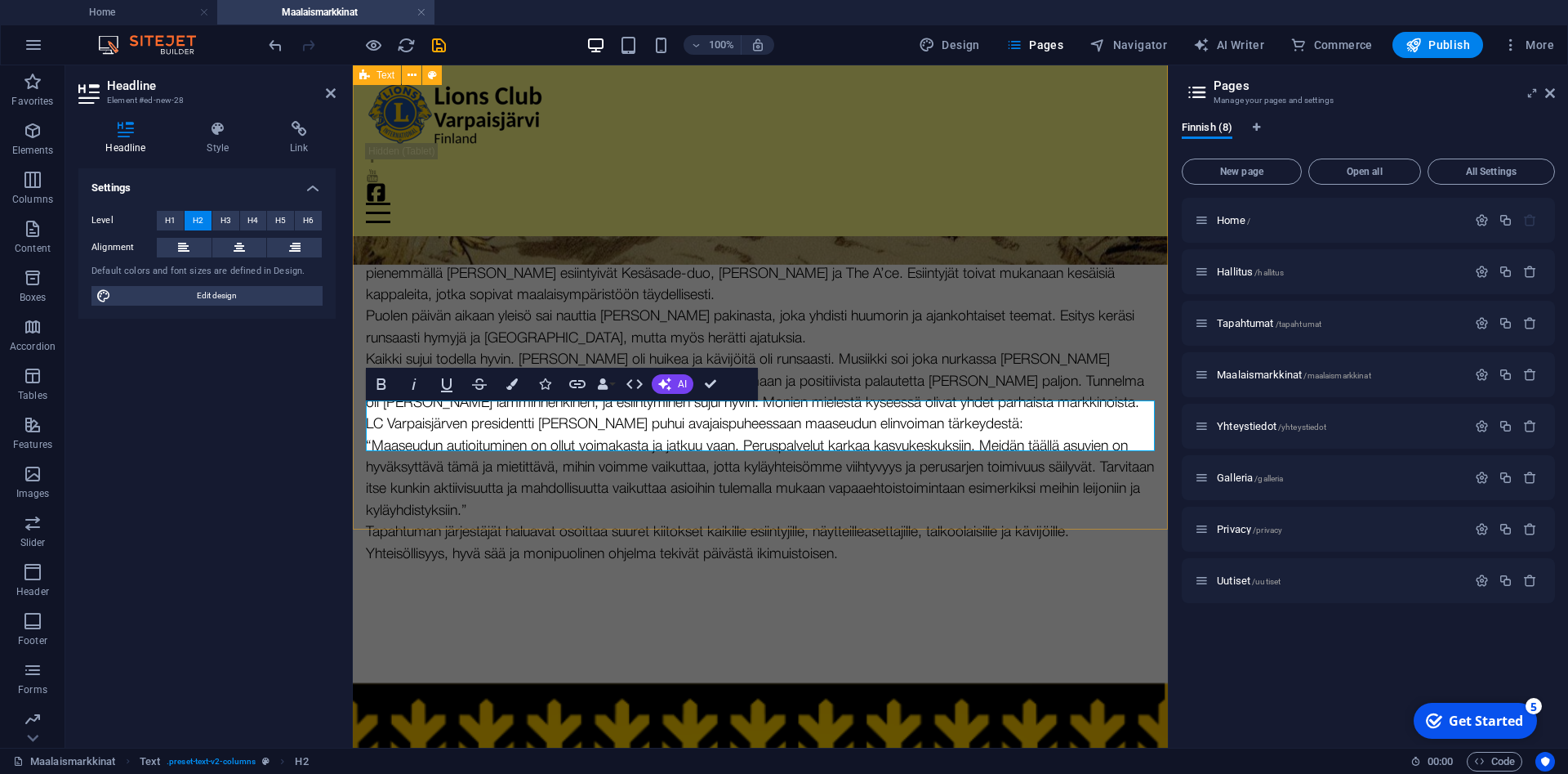
click at [550, 488] on div "Helteinen markkinapäivä keräsi tuhansia Varpaisjärvelle Lauantaina 19. heinäkuu…" at bounding box center [760, 300] width 815 height 760
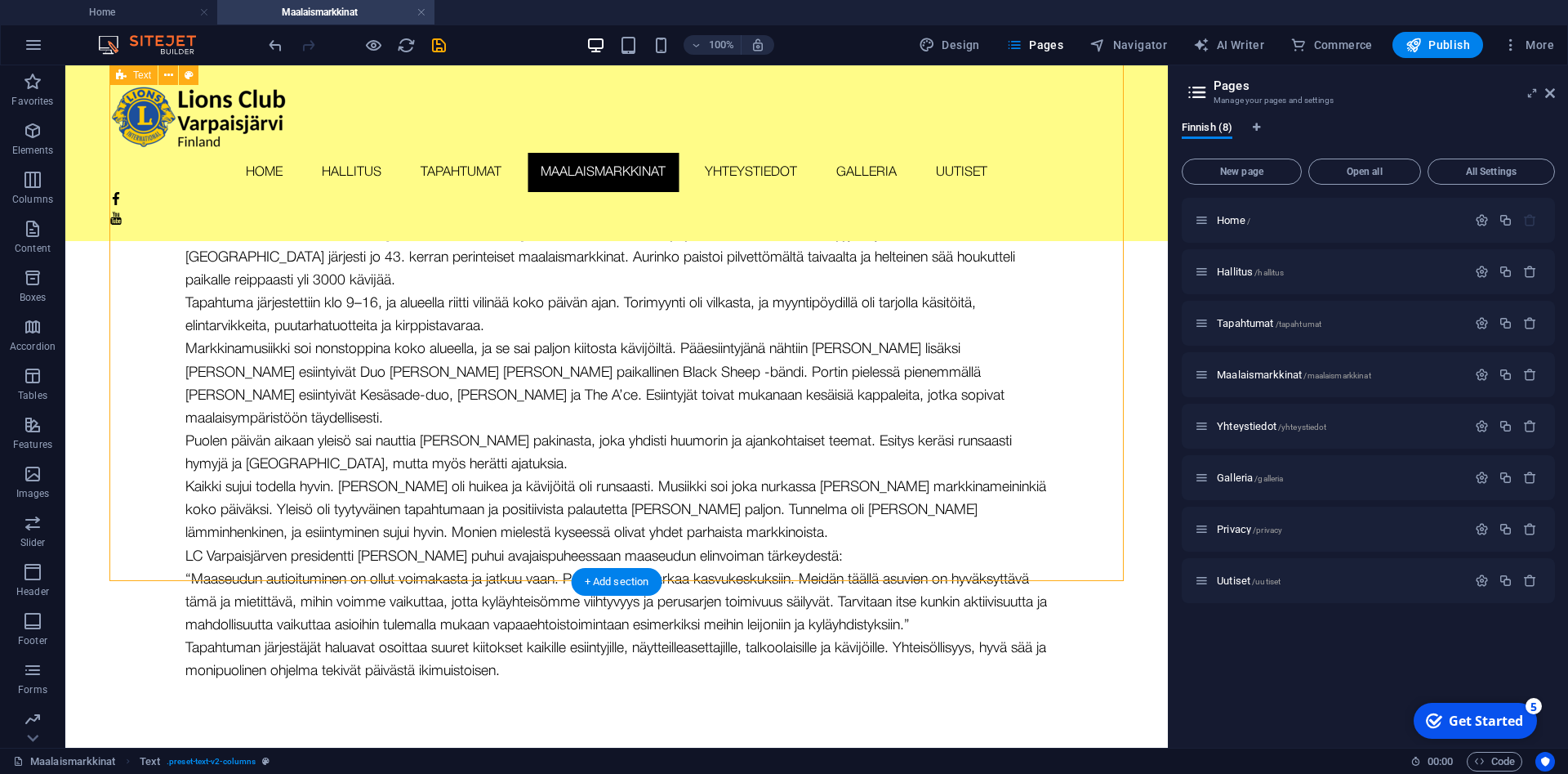
scroll to position [713, 0]
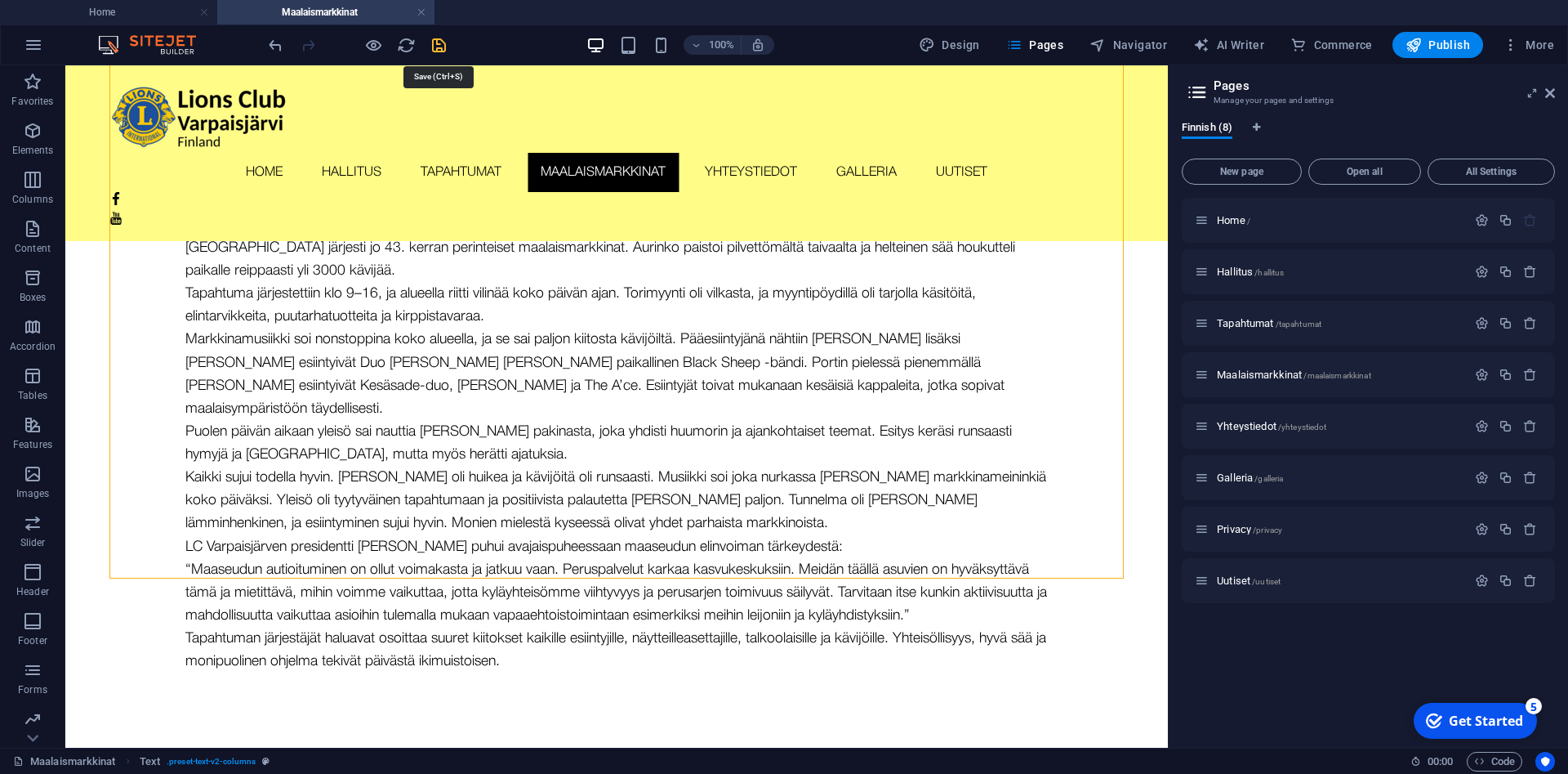
click at [434, 46] on icon "save" at bounding box center [439, 46] width 19 height 19
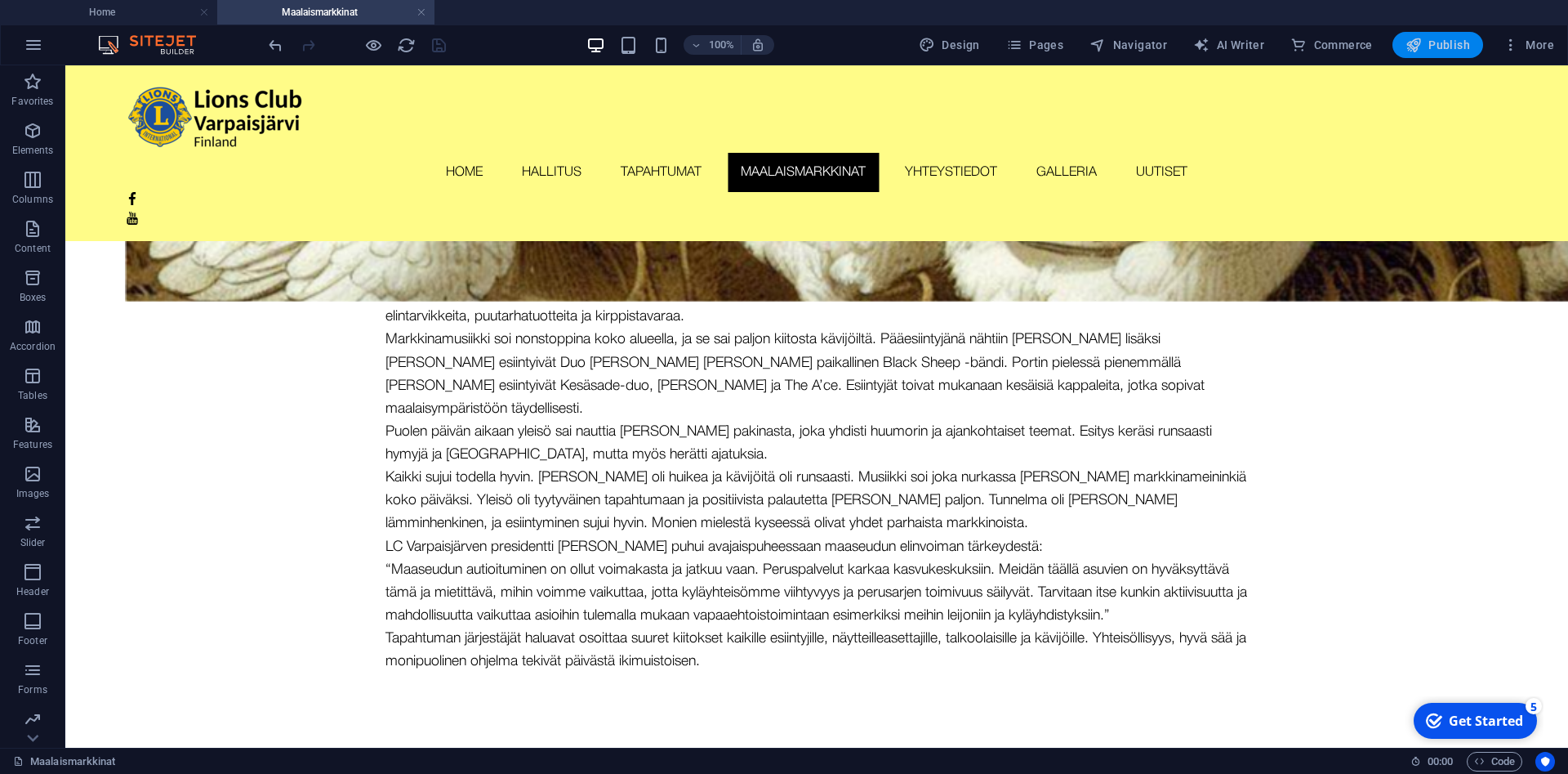
click at [1440, 39] on span "Publish" at bounding box center [1438, 45] width 65 height 16
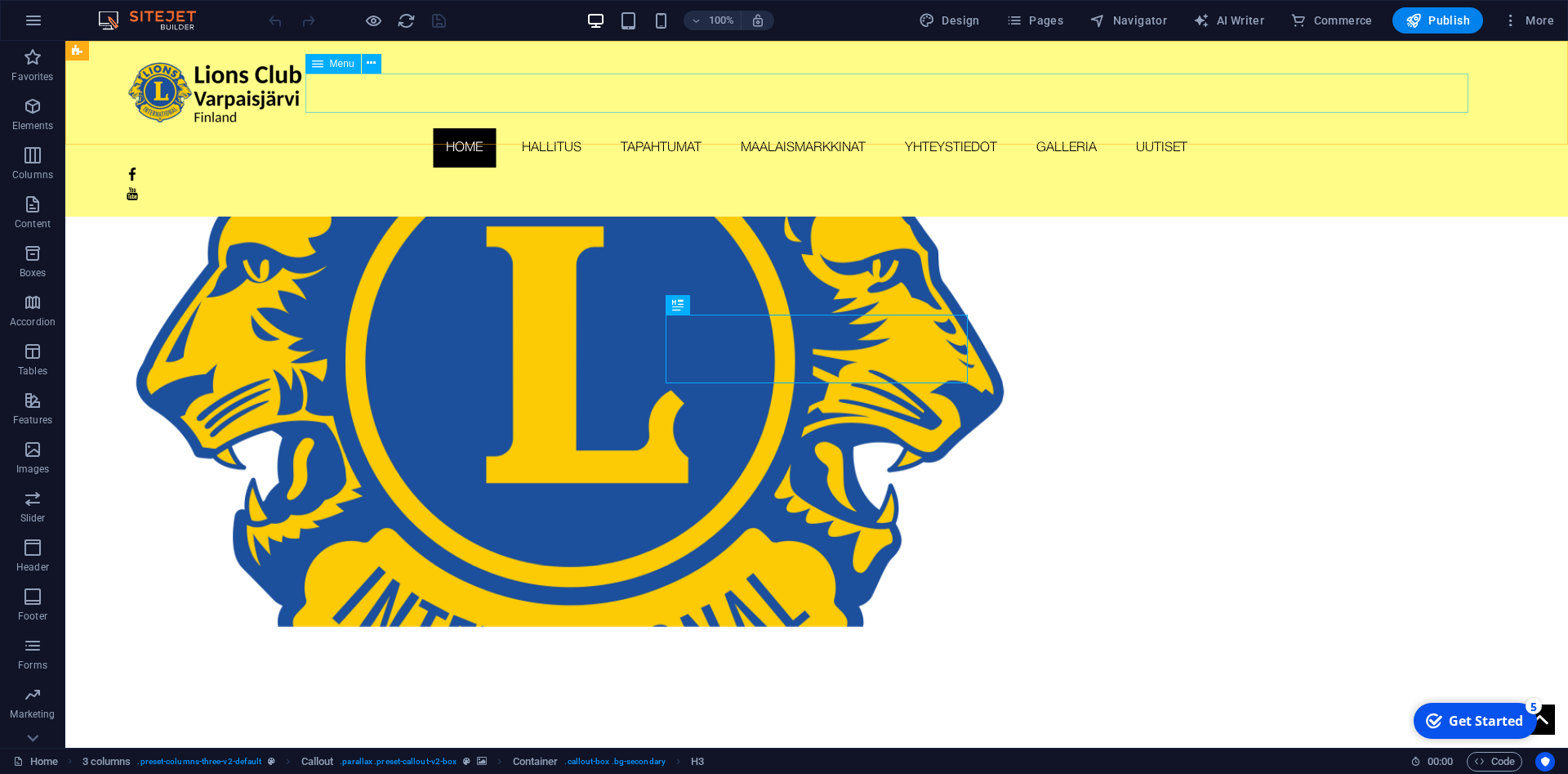
click at [1228, 128] on nav "Home Hallitus Tapahtumat Maalaismarkkinat Yhteystiedot Galleria Uutiset" at bounding box center [818, 147] width 1383 height 39
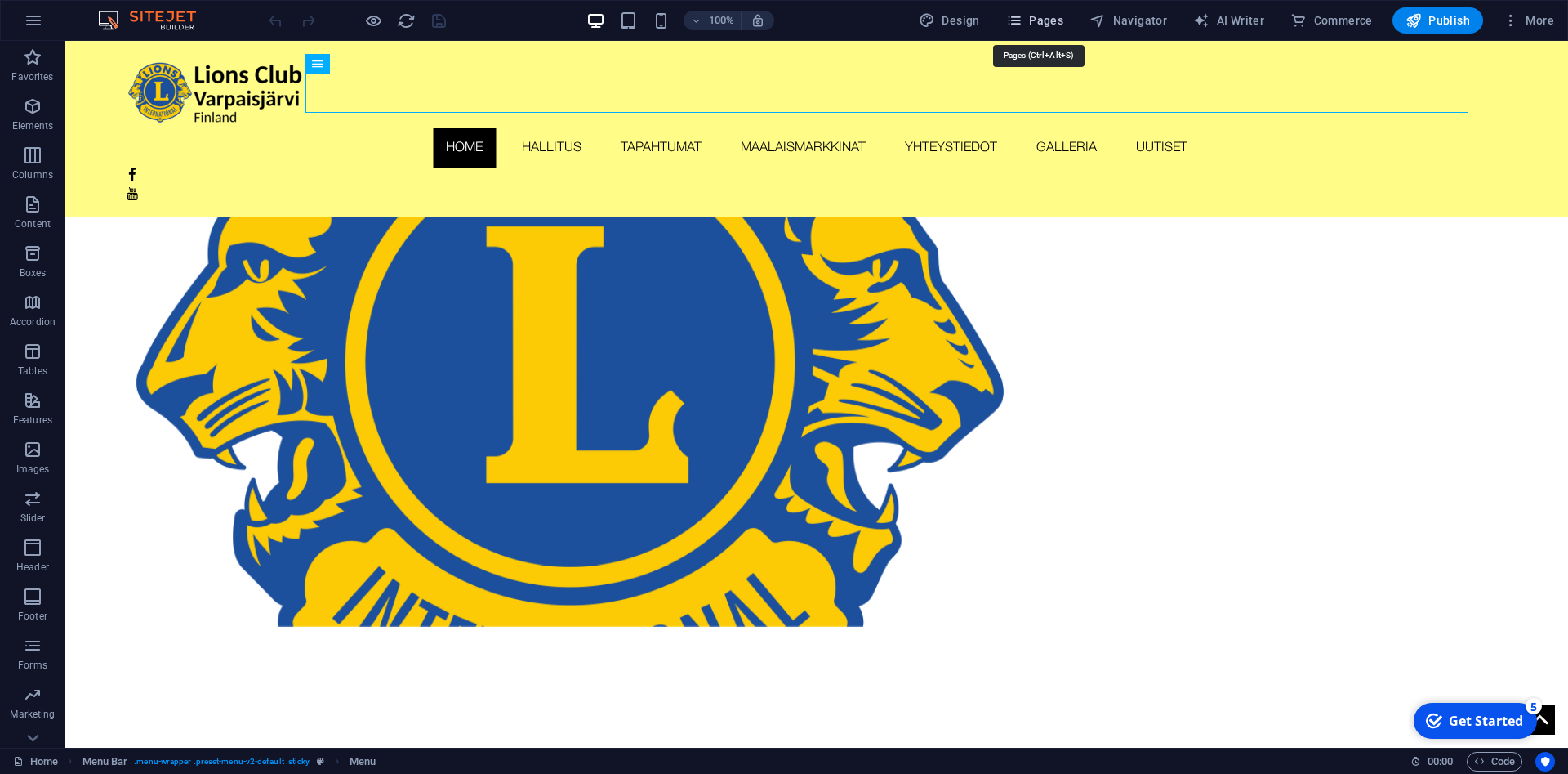
click at [1054, 20] on span "Pages" at bounding box center [1035, 20] width 57 height 16
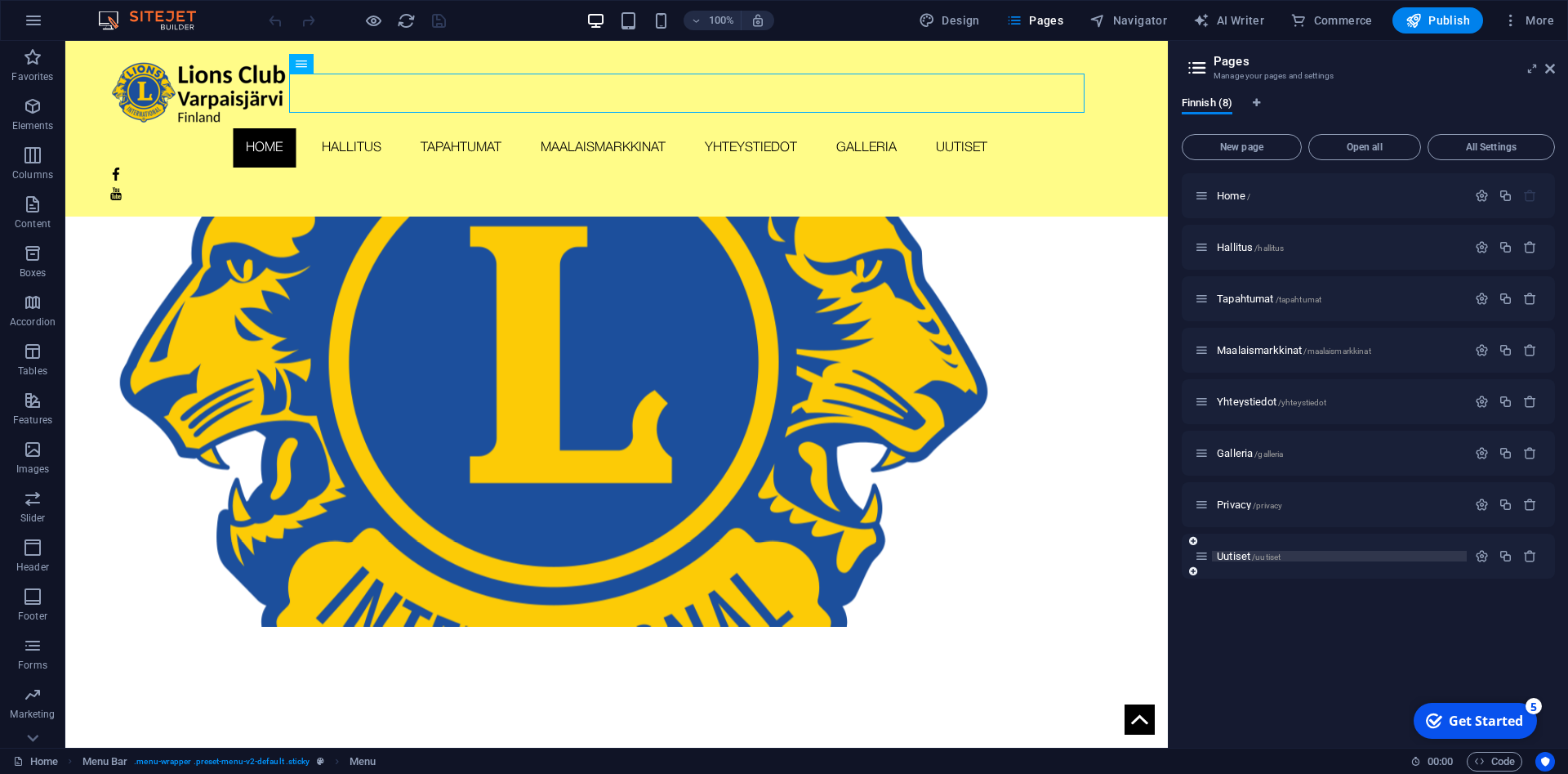
click at [1245, 551] on span "Uutiset /uutiset" at bounding box center [1248, 556] width 64 height 12
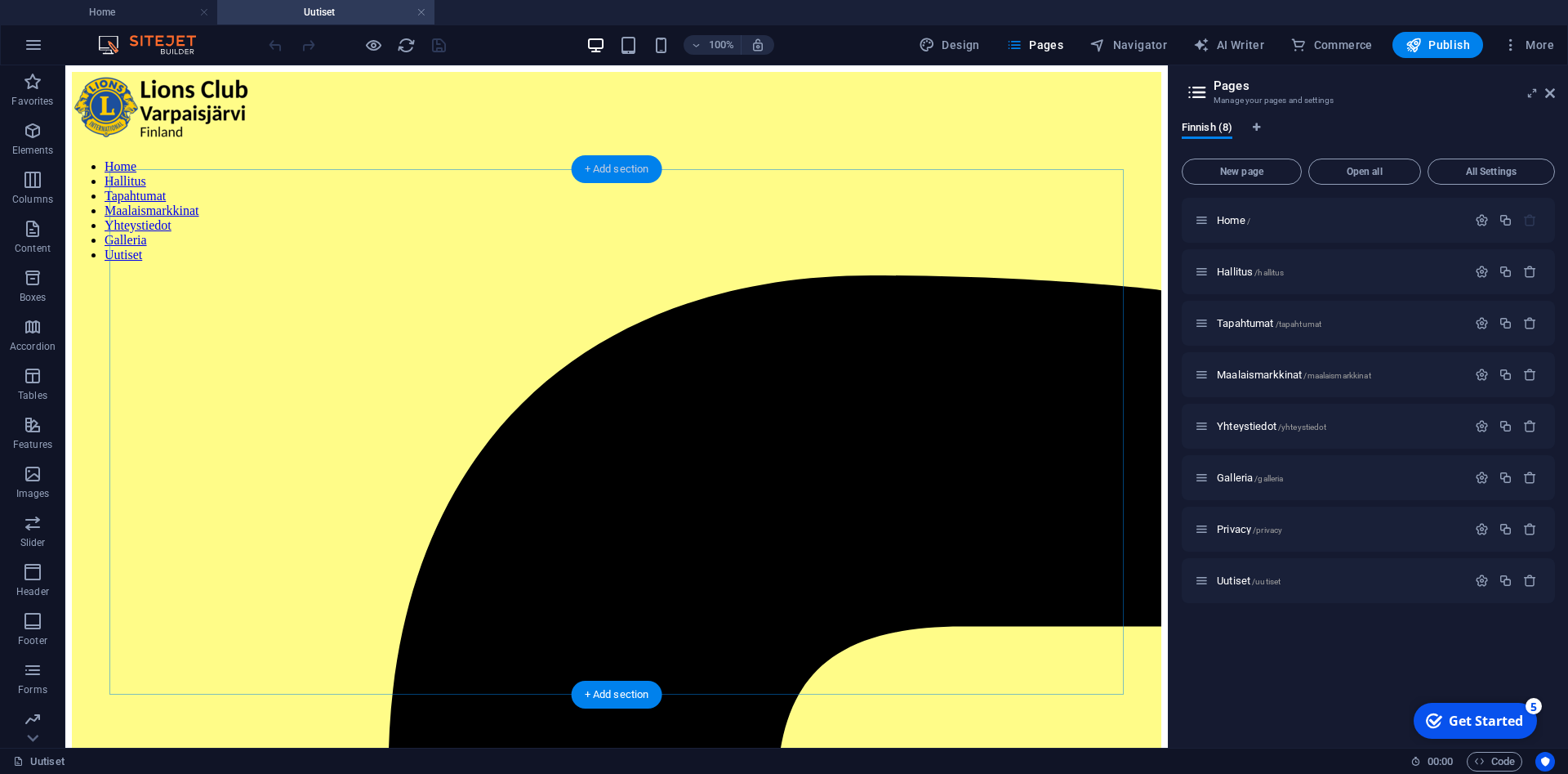
click at [627, 175] on div "+ Add section" at bounding box center [618, 169] width 91 height 28
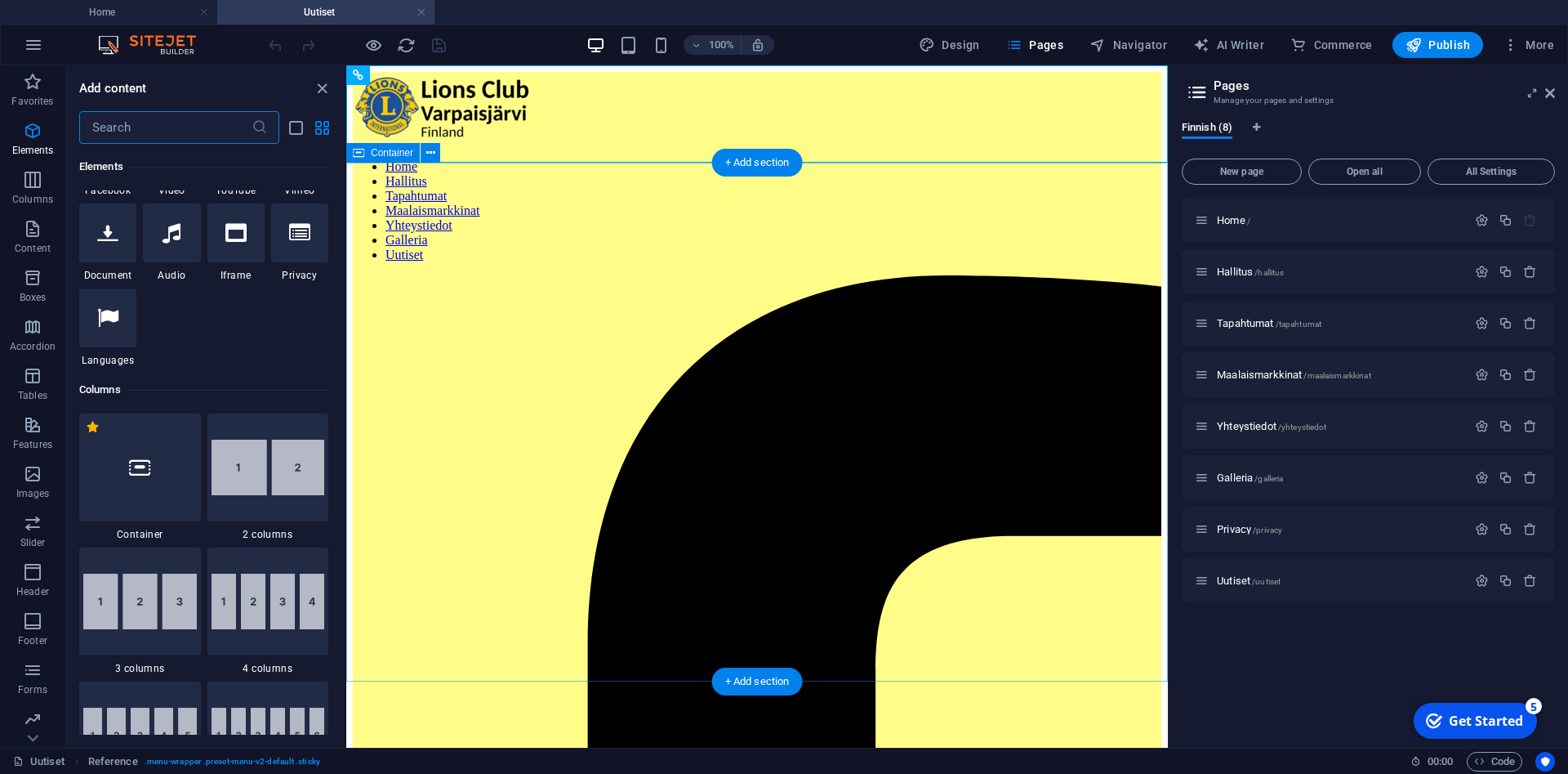
scroll to position [2858, 0]
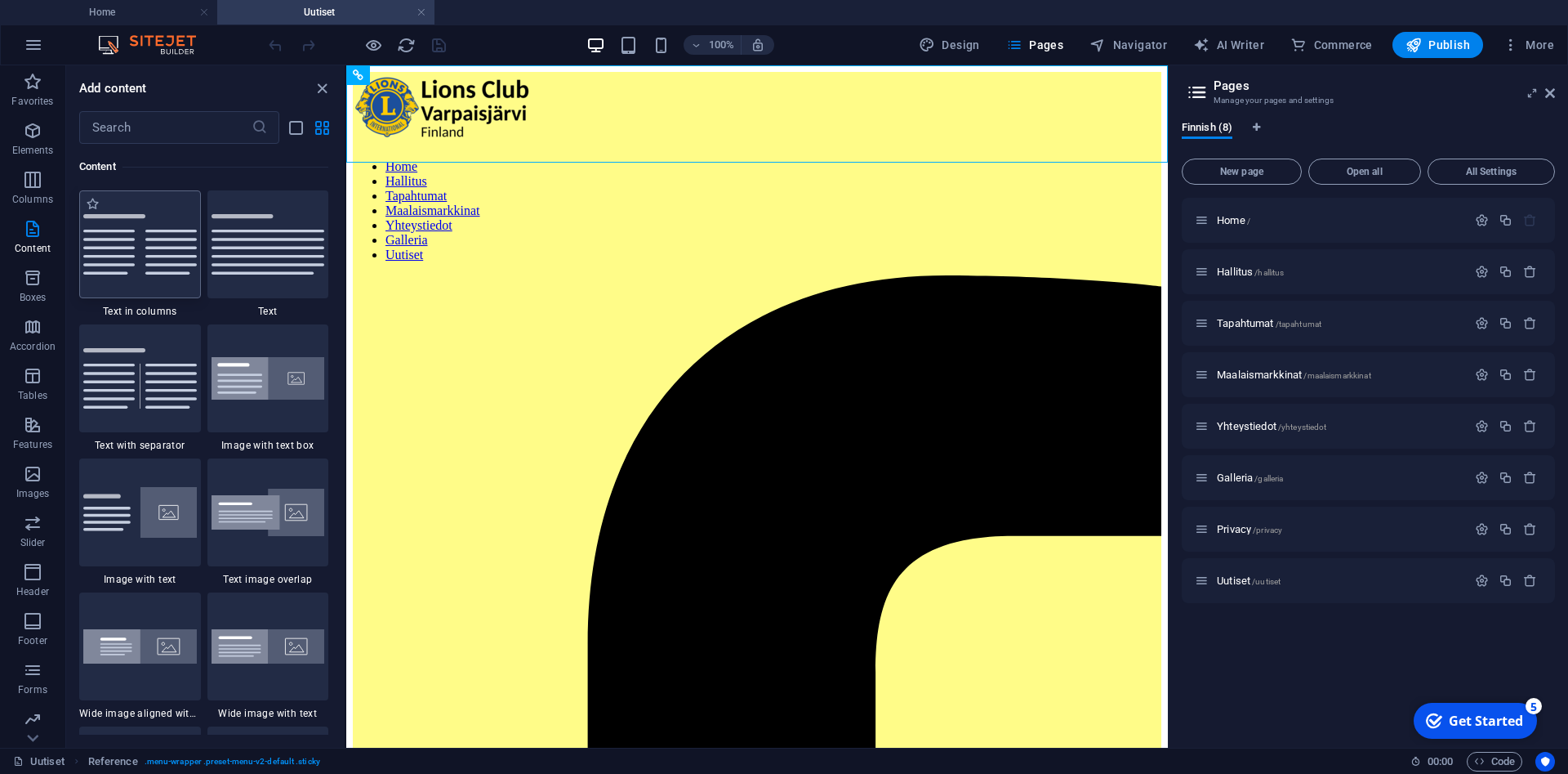
click at [158, 256] on img at bounding box center [140, 245] width 114 height 61
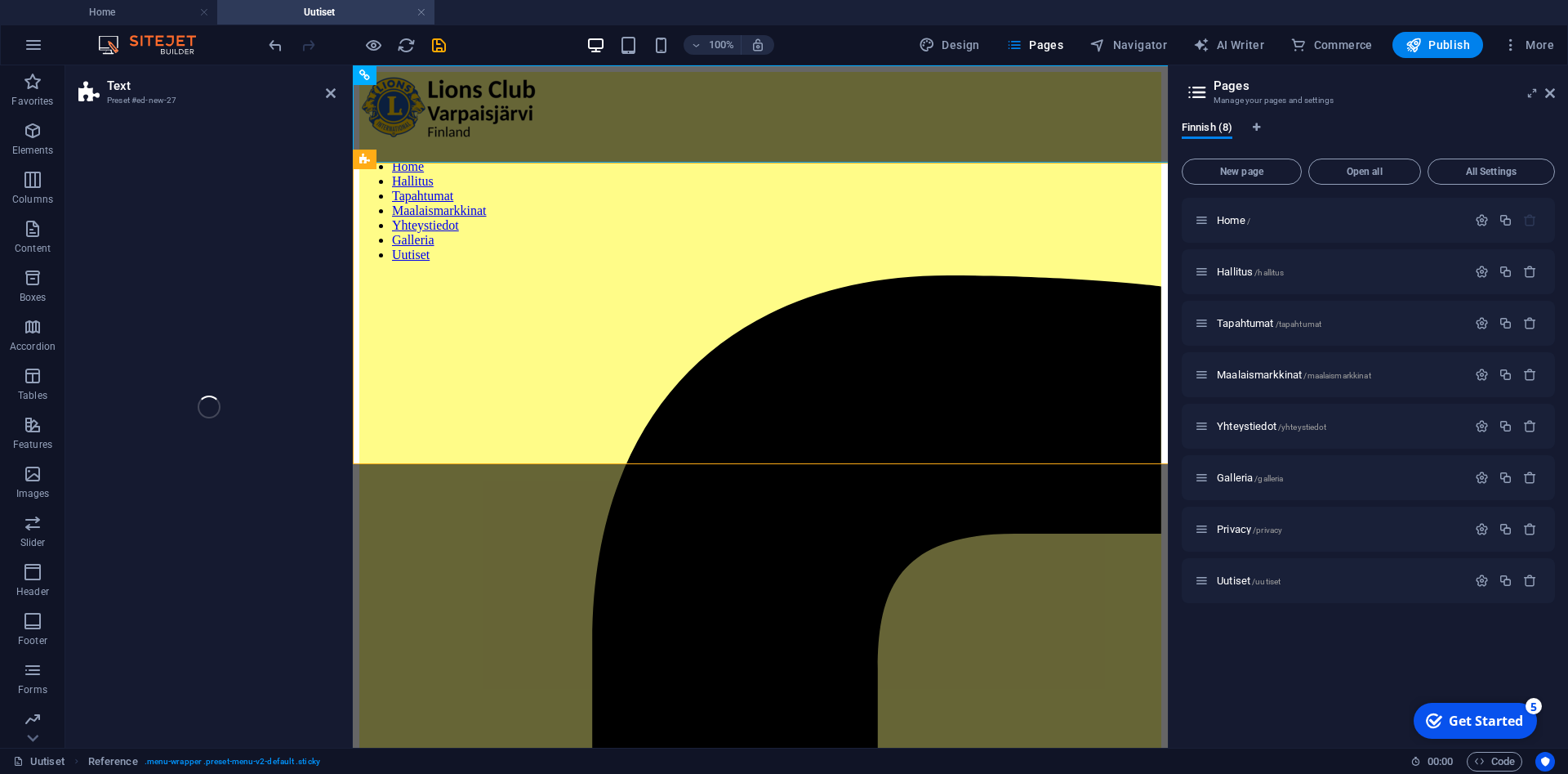
select select "preset-text-v2-columns"
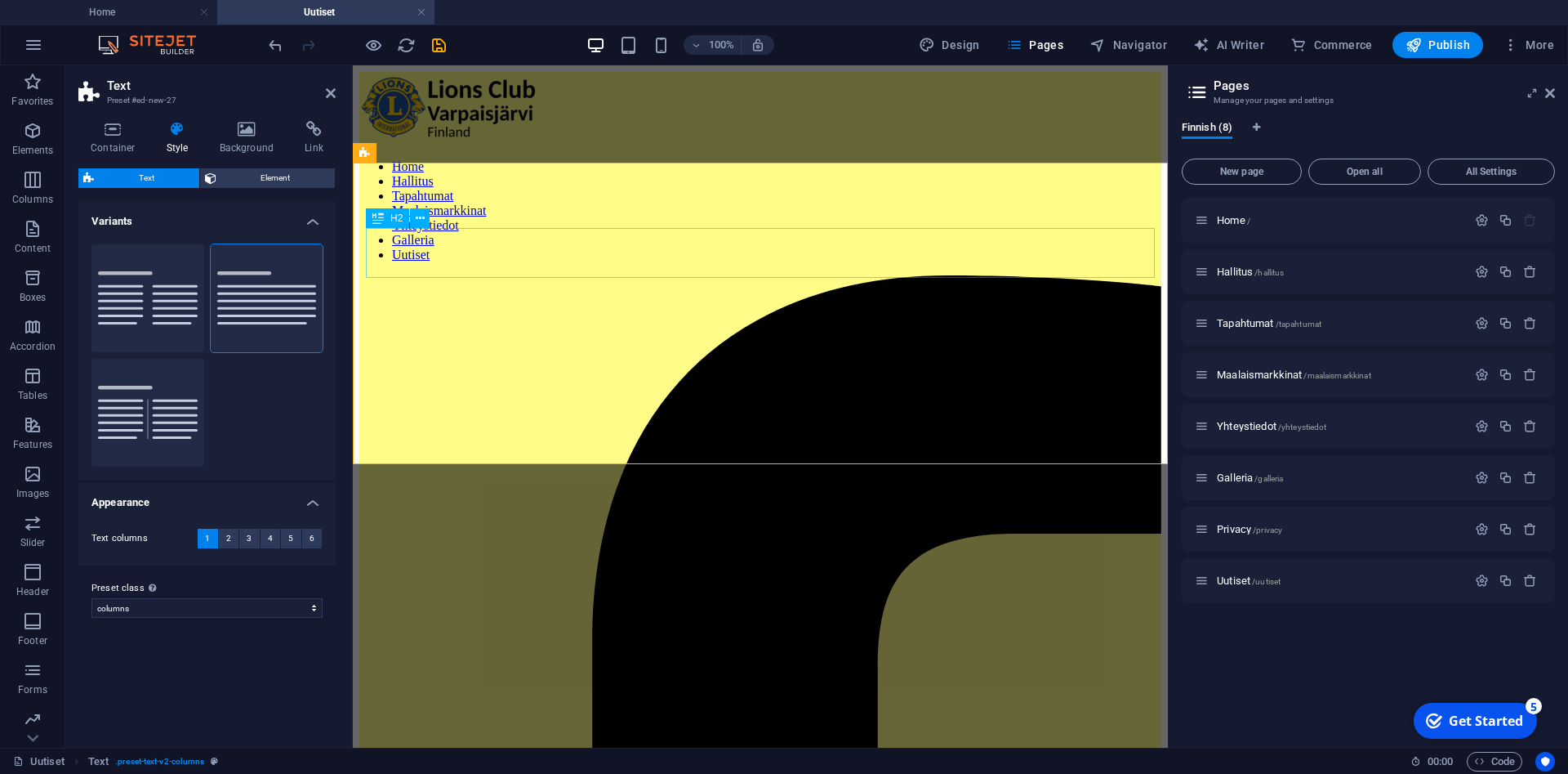
click at [420, 221] on icon at bounding box center [419, 218] width 9 height 17
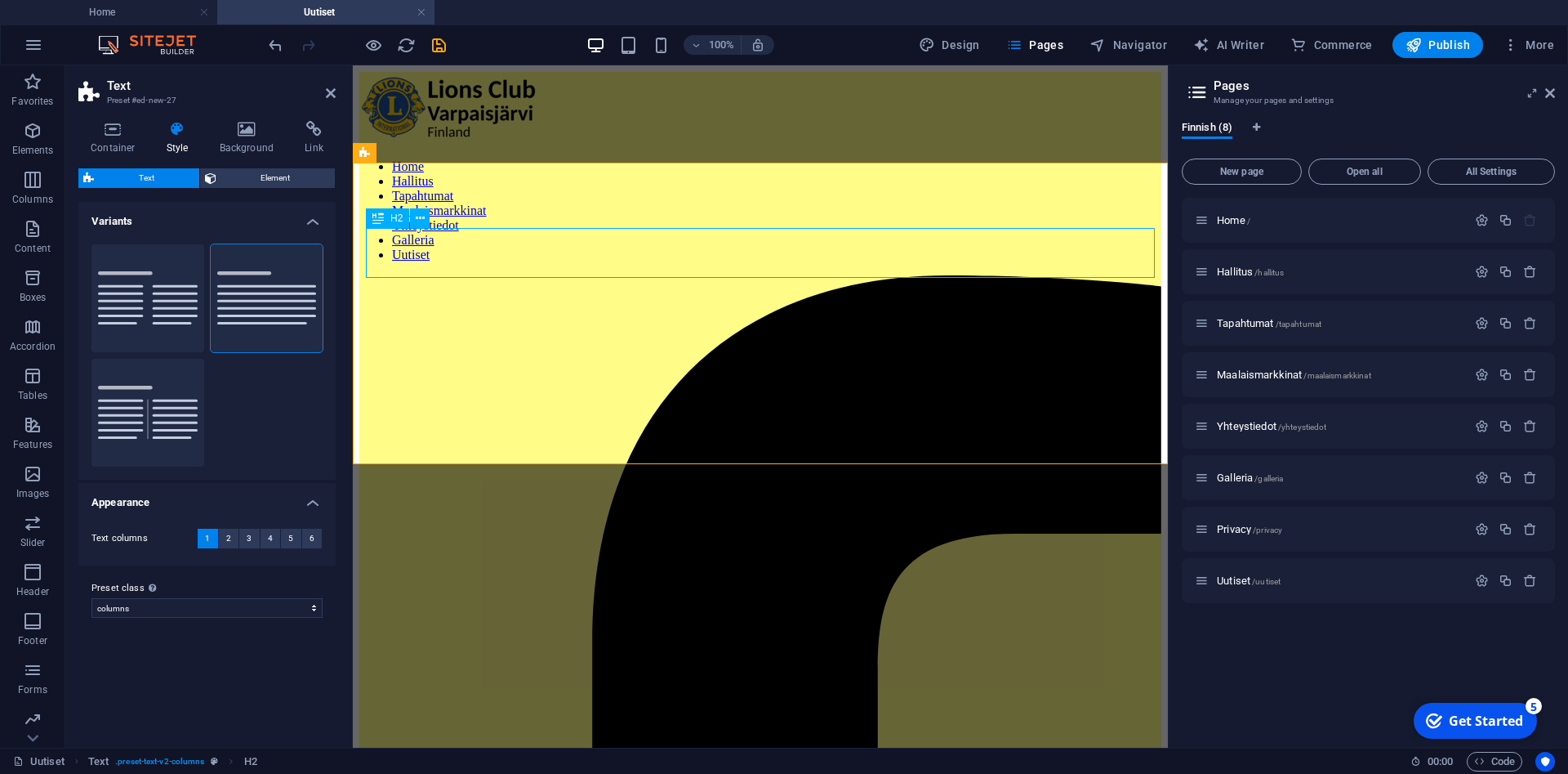
click at [385, 224] on div "H2" at bounding box center [388, 218] width 44 height 20
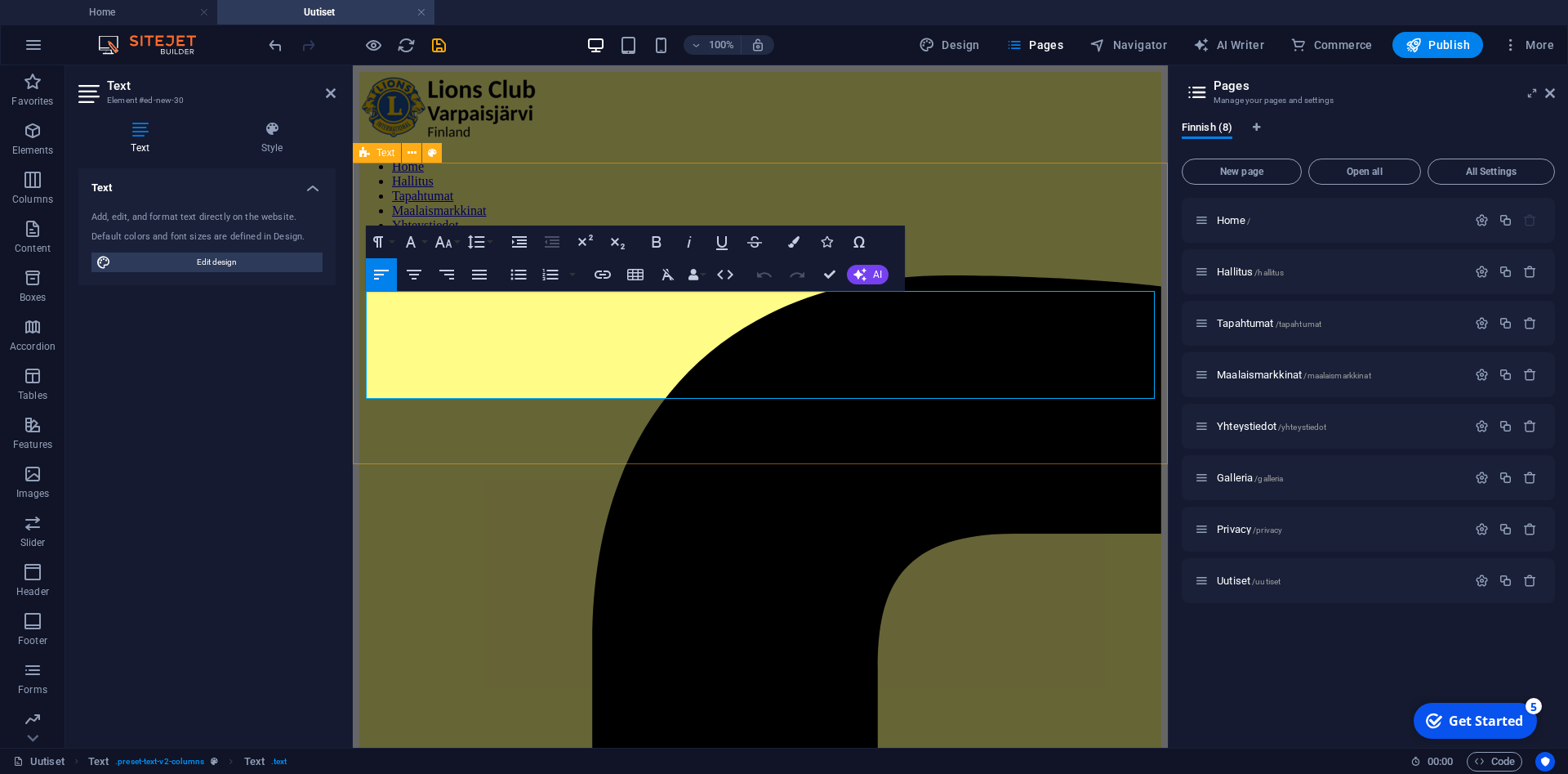
drag, startPoint x: 1088, startPoint y: 391, endPoint x: 352, endPoint y: 300, distance: 741.6
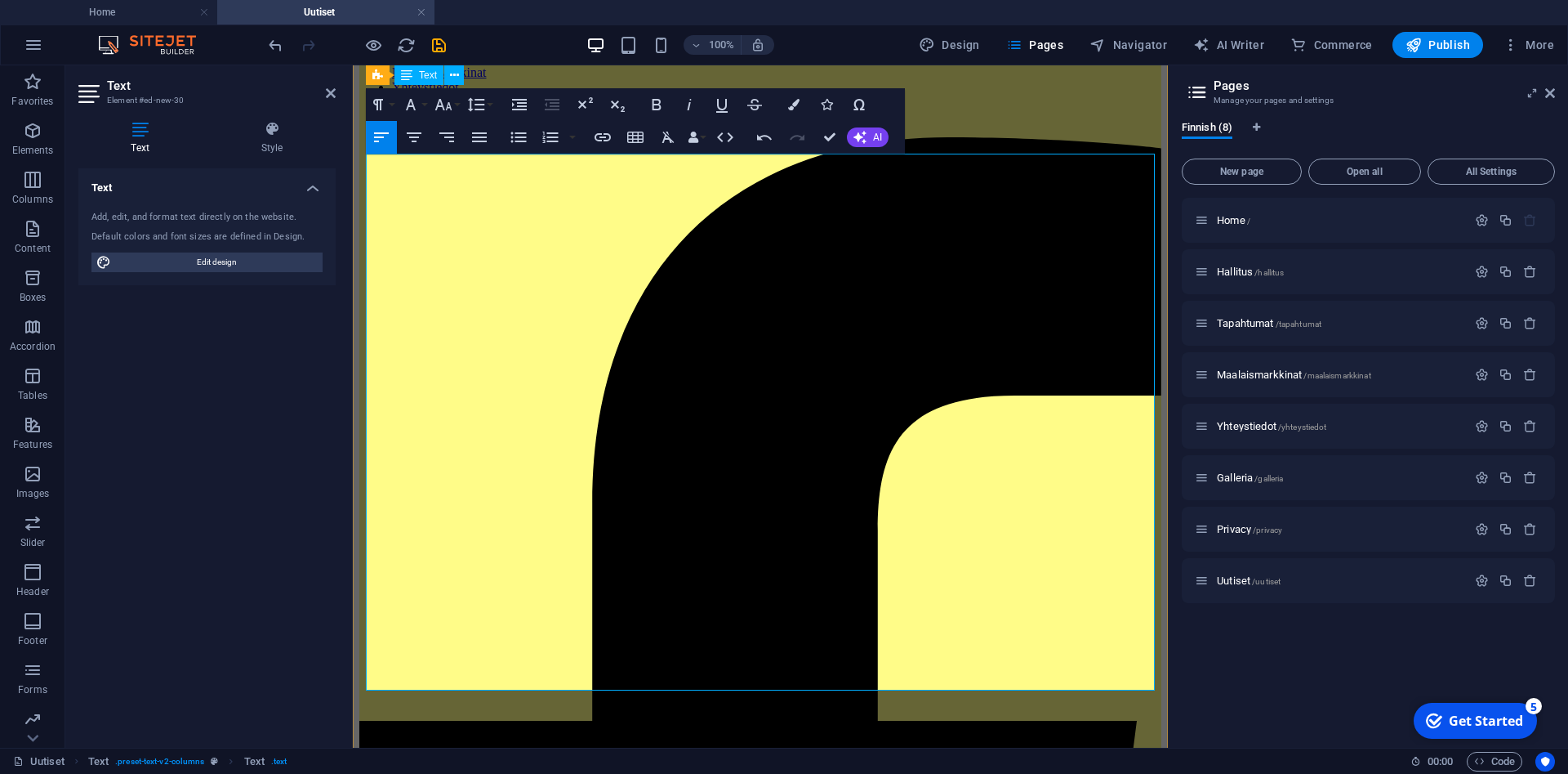
scroll to position [138, 0]
click at [1439, 41] on span "Publish" at bounding box center [1438, 45] width 65 height 16
